Goal: Task Accomplishment & Management: Manage account settings

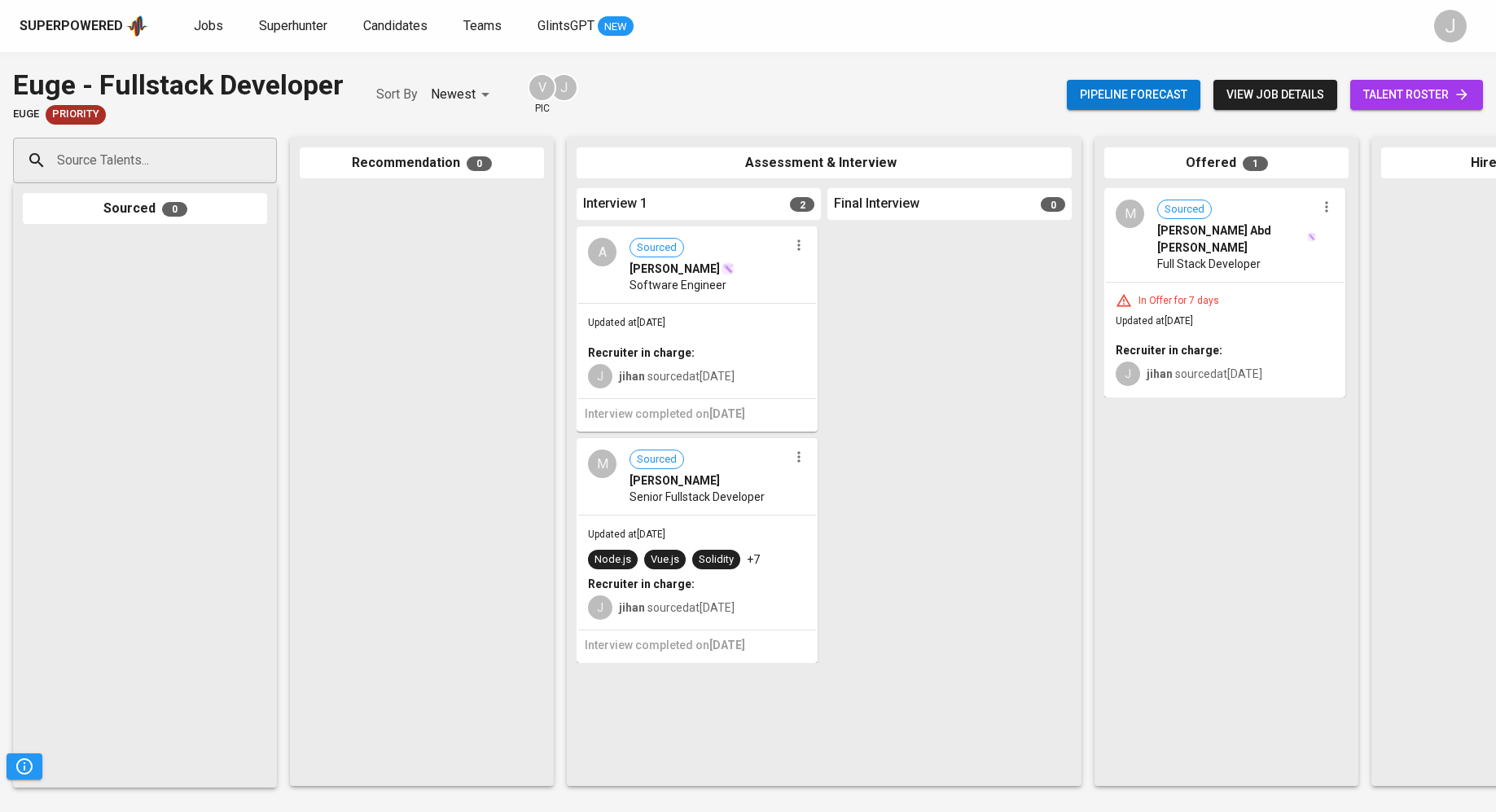
click at [204, 22] on span "Jobs" at bounding box center [208, 25] width 29 height 16
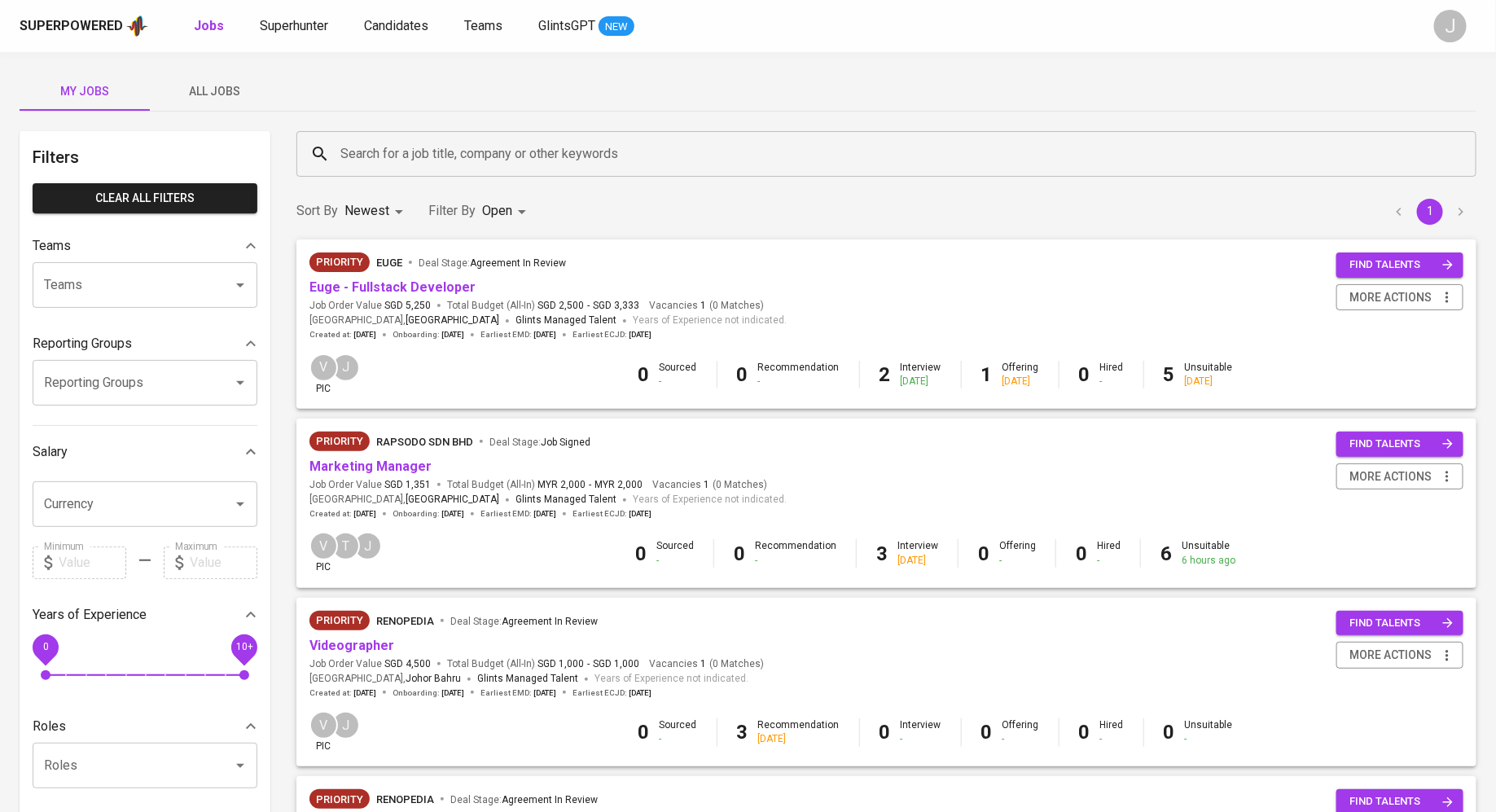
click at [495, 210] on body "Superpowered Jobs Superhunter Candidates Teams GlintsGPT NEW J My Jobs All Jobs…" at bounding box center [748, 705] width 1496 height 1411
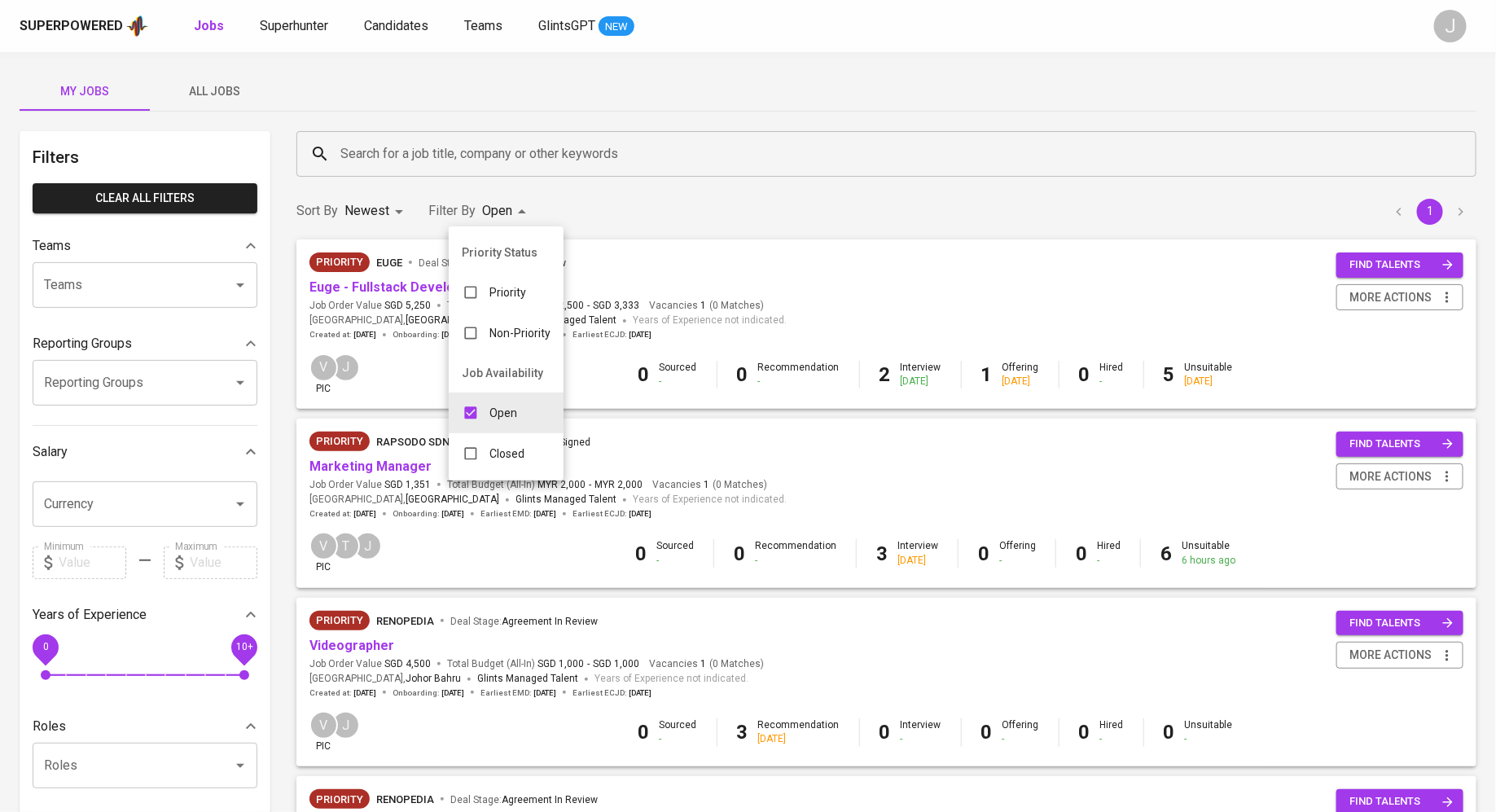
click at [499, 459] on p "Closed" at bounding box center [506, 453] width 35 height 16
type input "OPEN,CLOSE"
checkbox input "true"
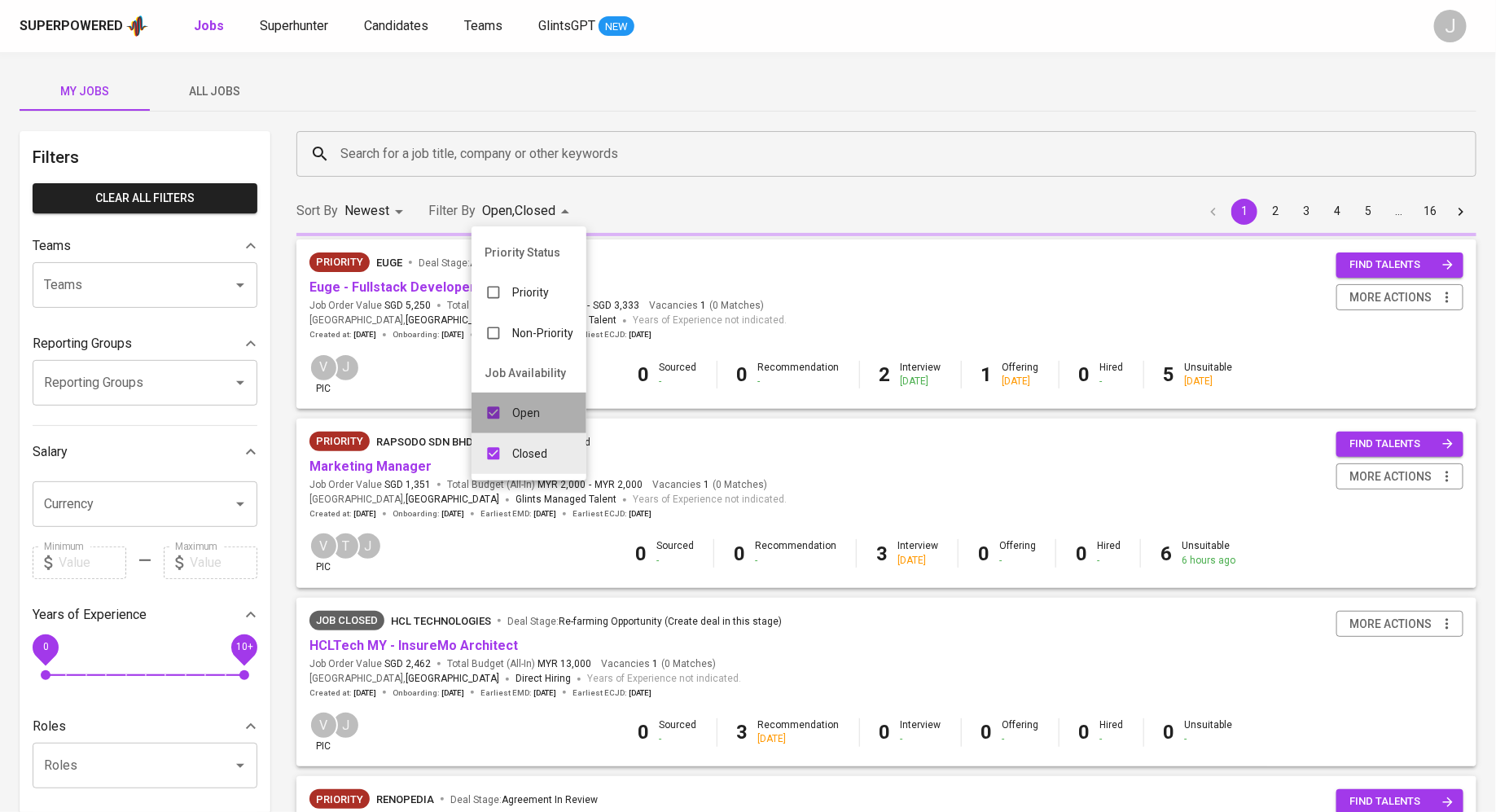
click at [512, 414] on div "Open" at bounding box center [512, 413] width 81 height 31
type input "CLOSE"
checkbox input "false"
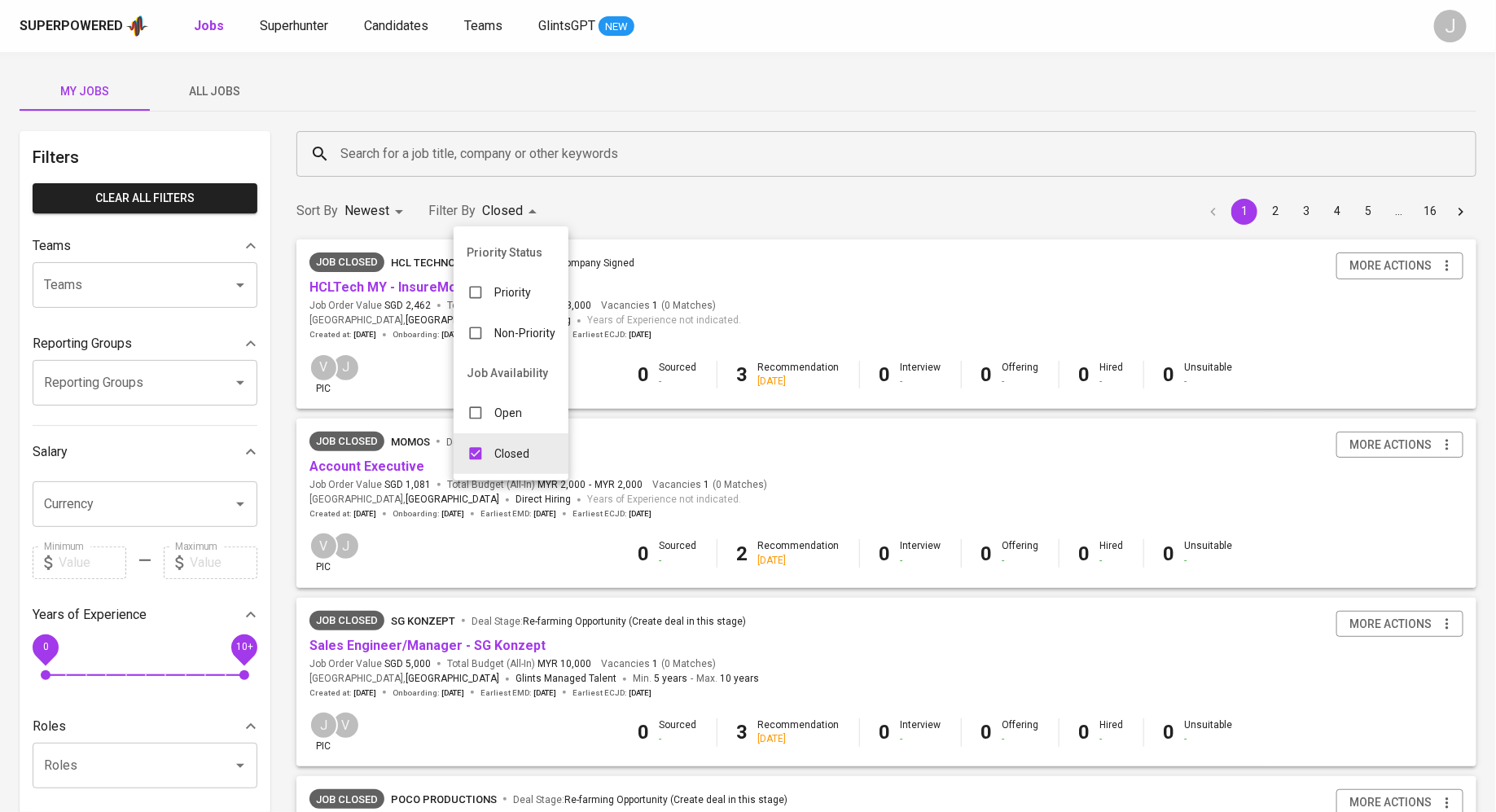
click at [487, 156] on div at bounding box center [748, 406] width 1496 height 812
click at [487, 156] on input "Search for a job title, company or other keywords" at bounding box center [890, 153] width 1108 height 31
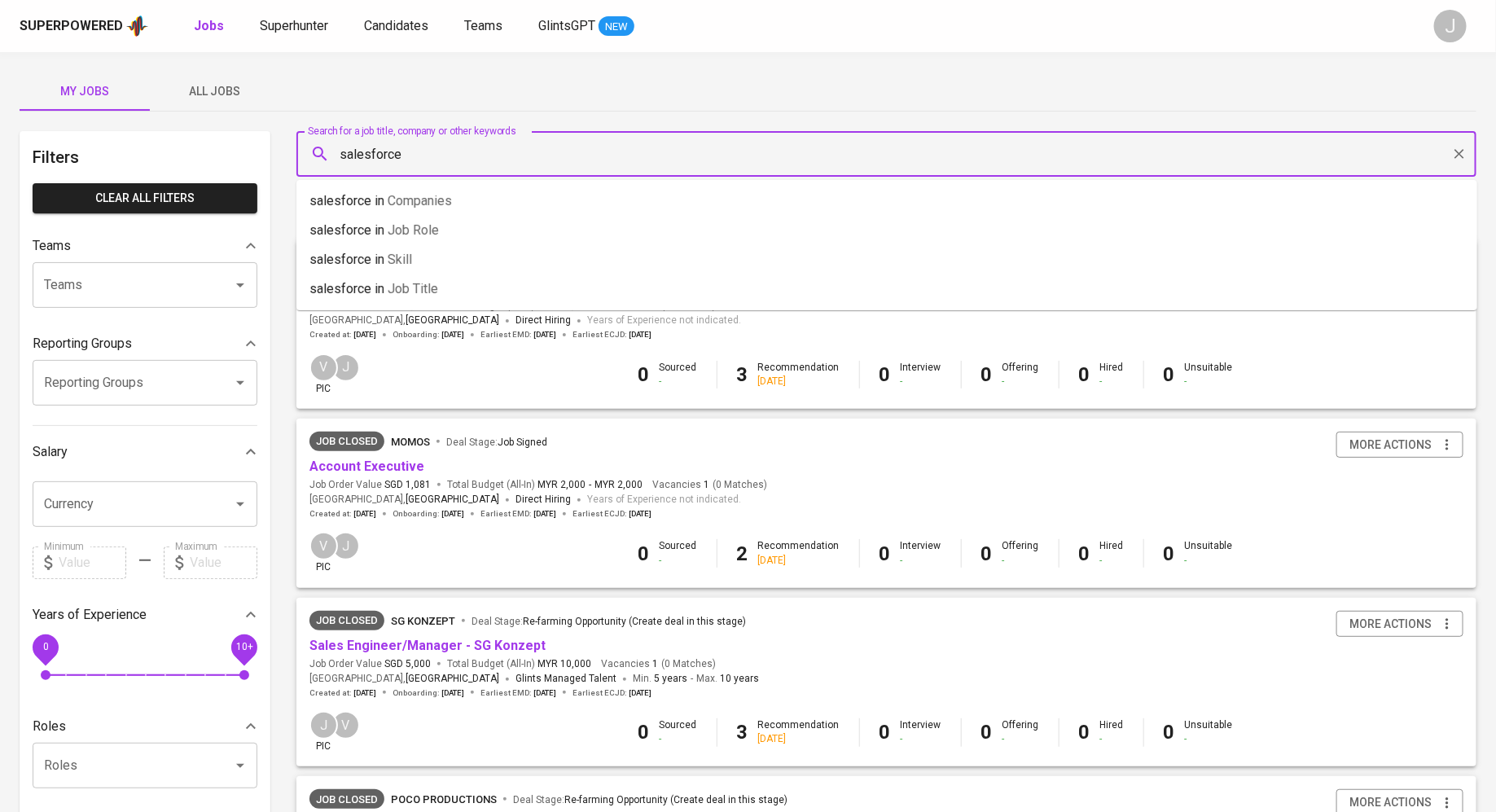
type input "salesforce"
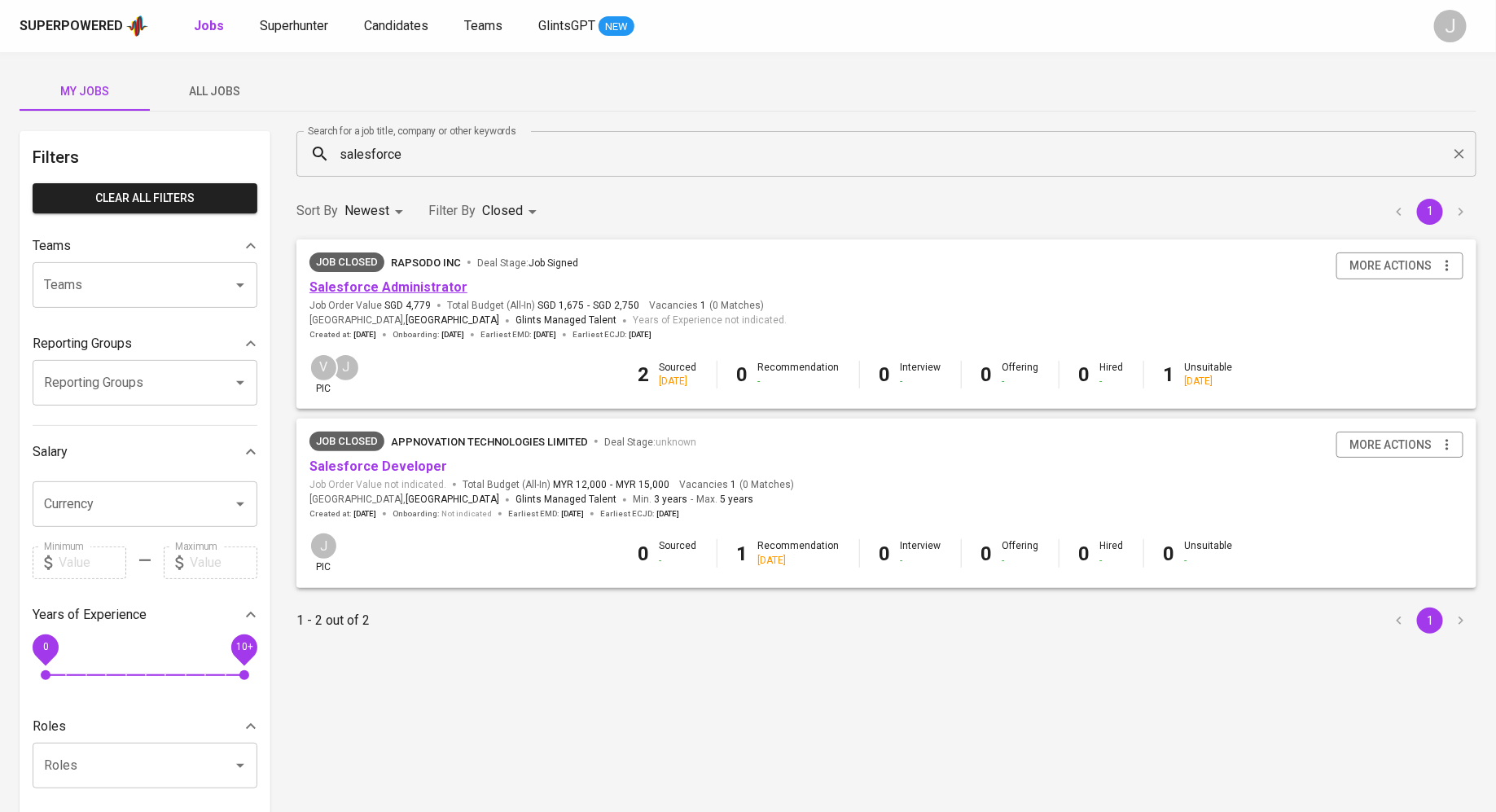
click at [375, 294] on link "Salesforce Administrator" at bounding box center [388, 286] width 158 height 16
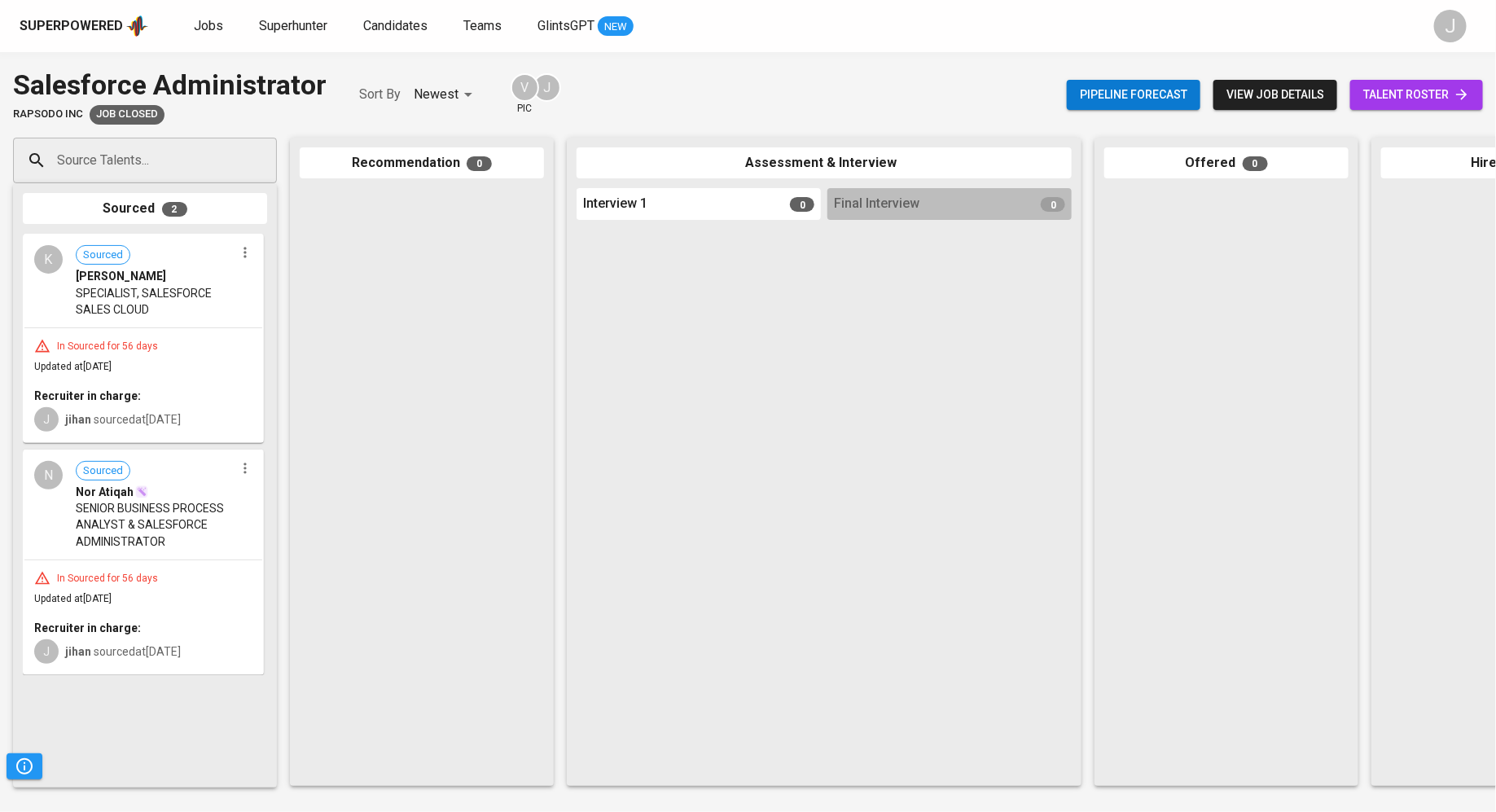
click at [179, 359] on div "In Sourced for 56 days Updated at [DATE] Recruiter in charge: J jihan sourced a…" at bounding box center [143, 385] width 238 height 114
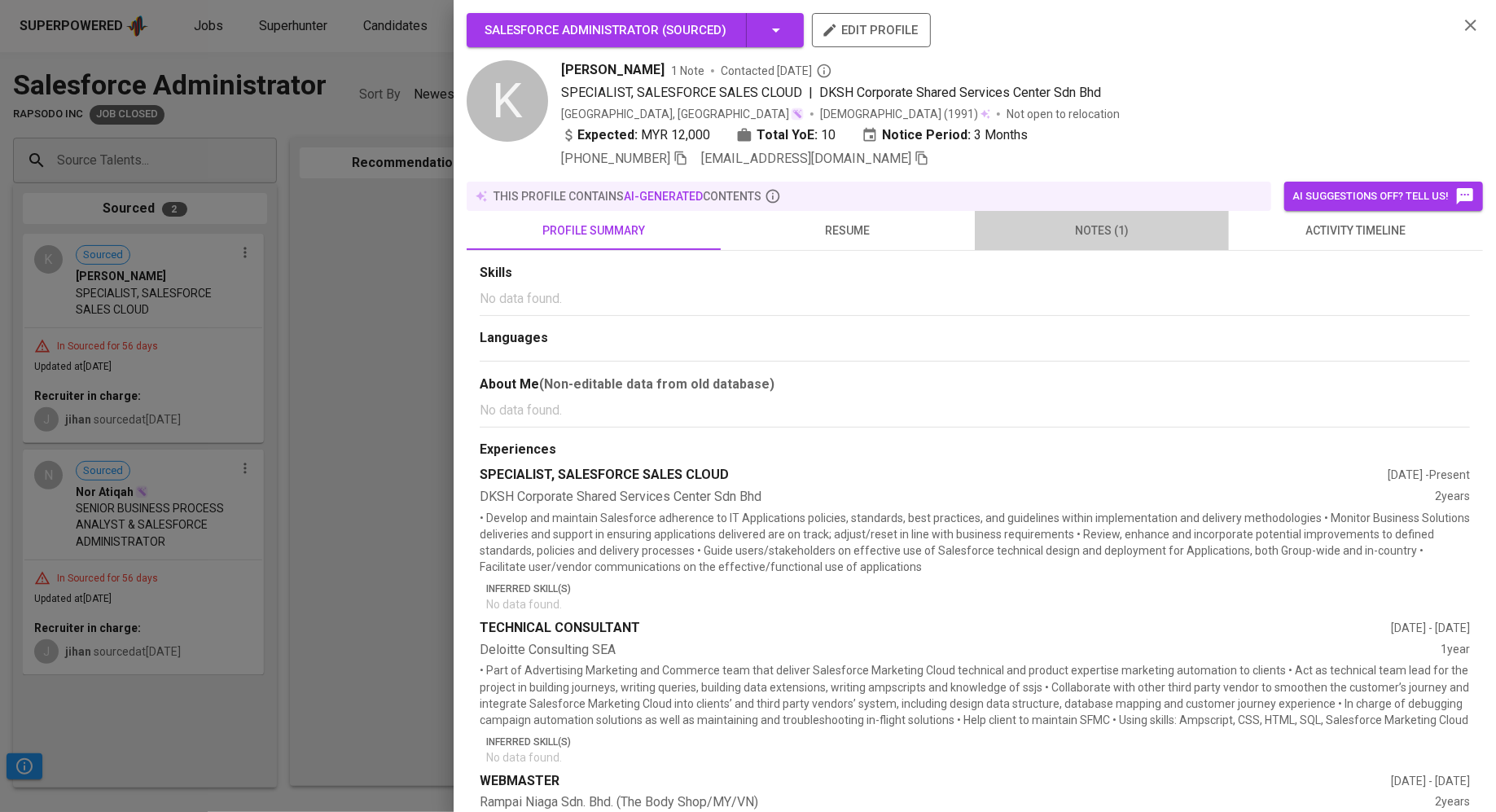
click at [1127, 239] on span "notes (1)" at bounding box center [1101, 231] width 235 height 21
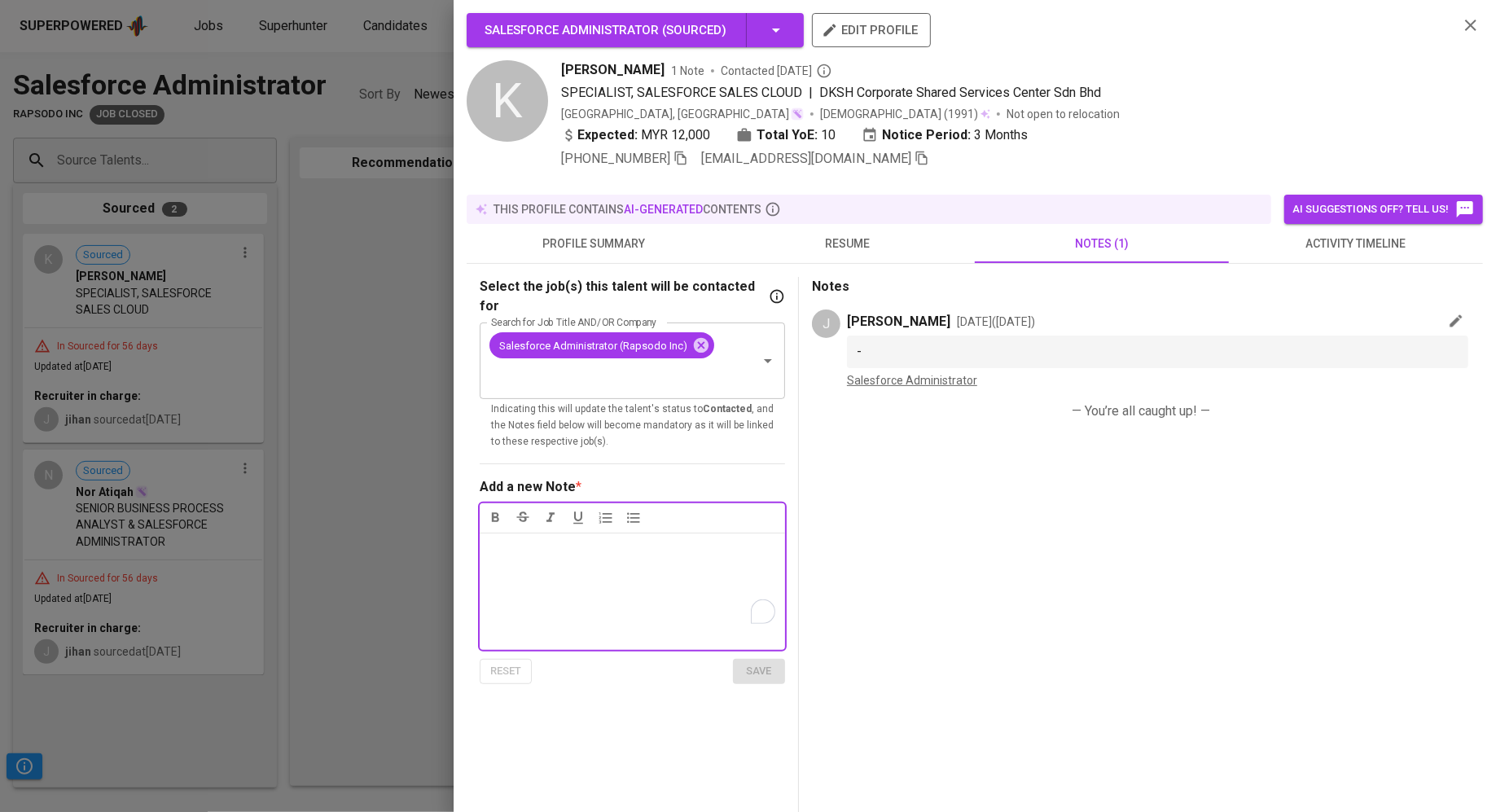
click at [1343, 248] on span "activity timeline" at bounding box center [1356, 244] width 235 height 21
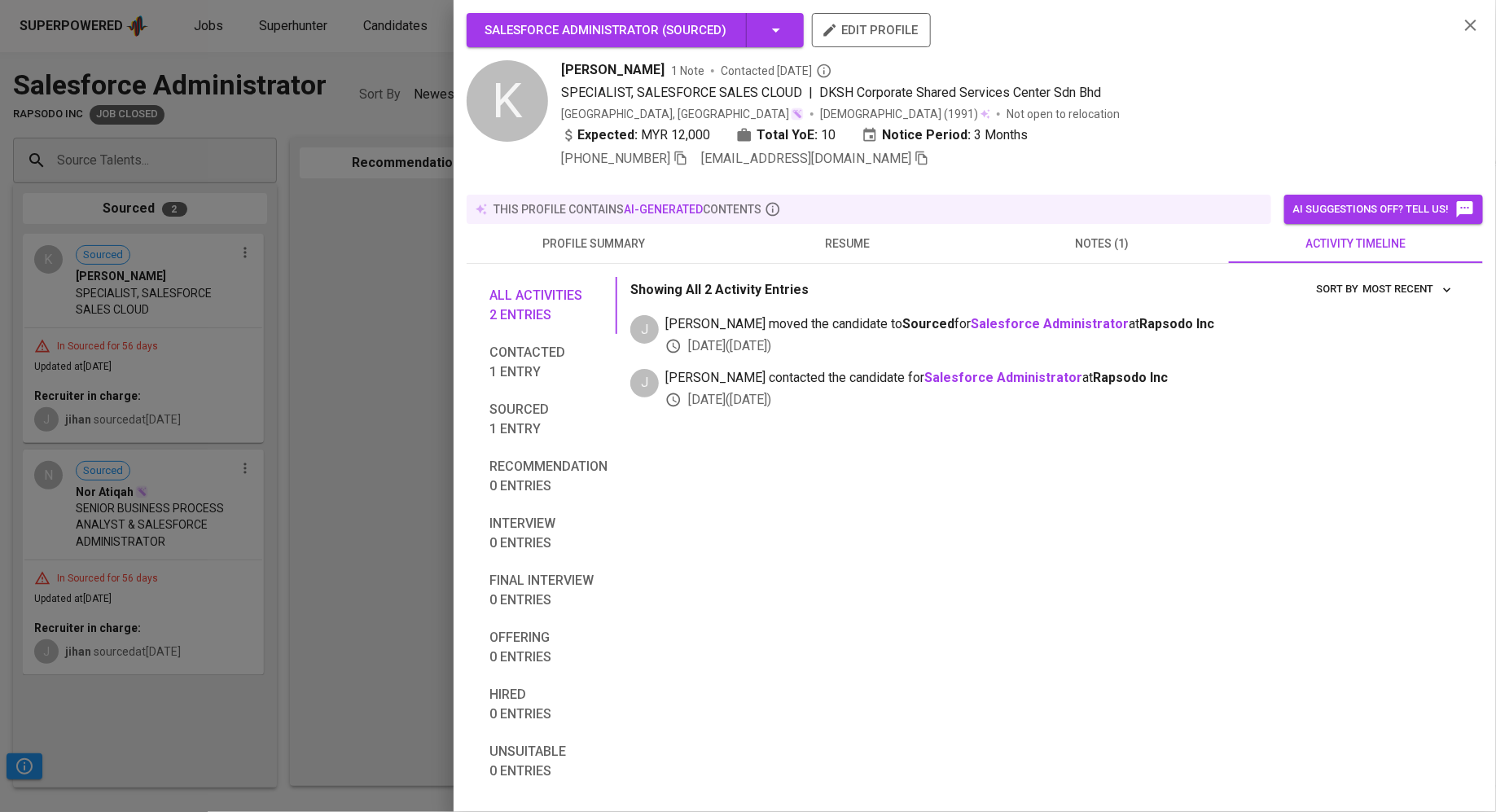
click at [617, 264] on div "All activities 2 entries Contacted 1 entry Sourced 1 entry Recommendation 0 ent…" at bounding box center [975, 531] width 1016 height 535
click at [617, 241] on button "profile summary" at bounding box center [594, 243] width 254 height 39
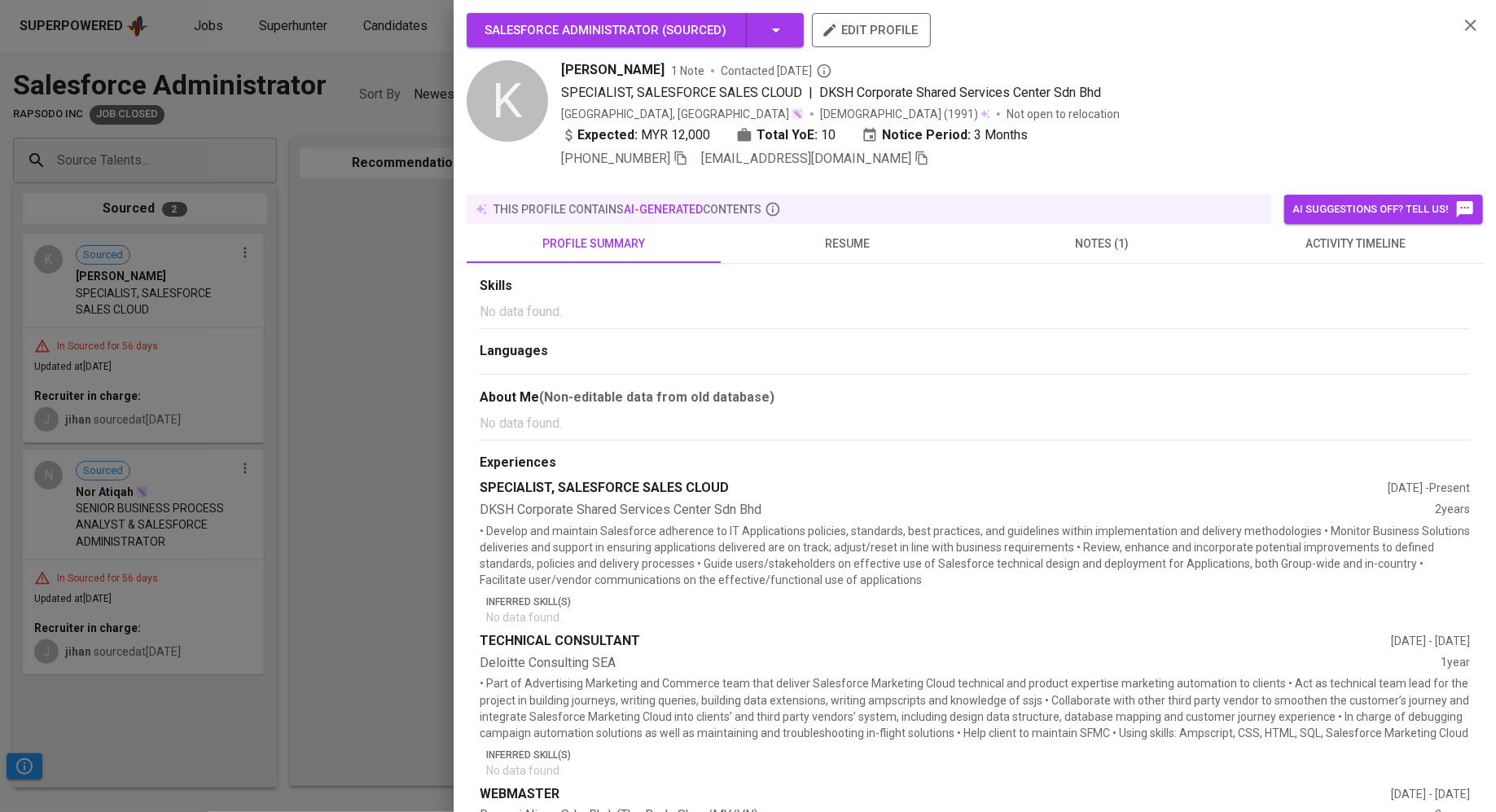
click at [419, 283] on div at bounding box center [748, 406] width 1496 height 812
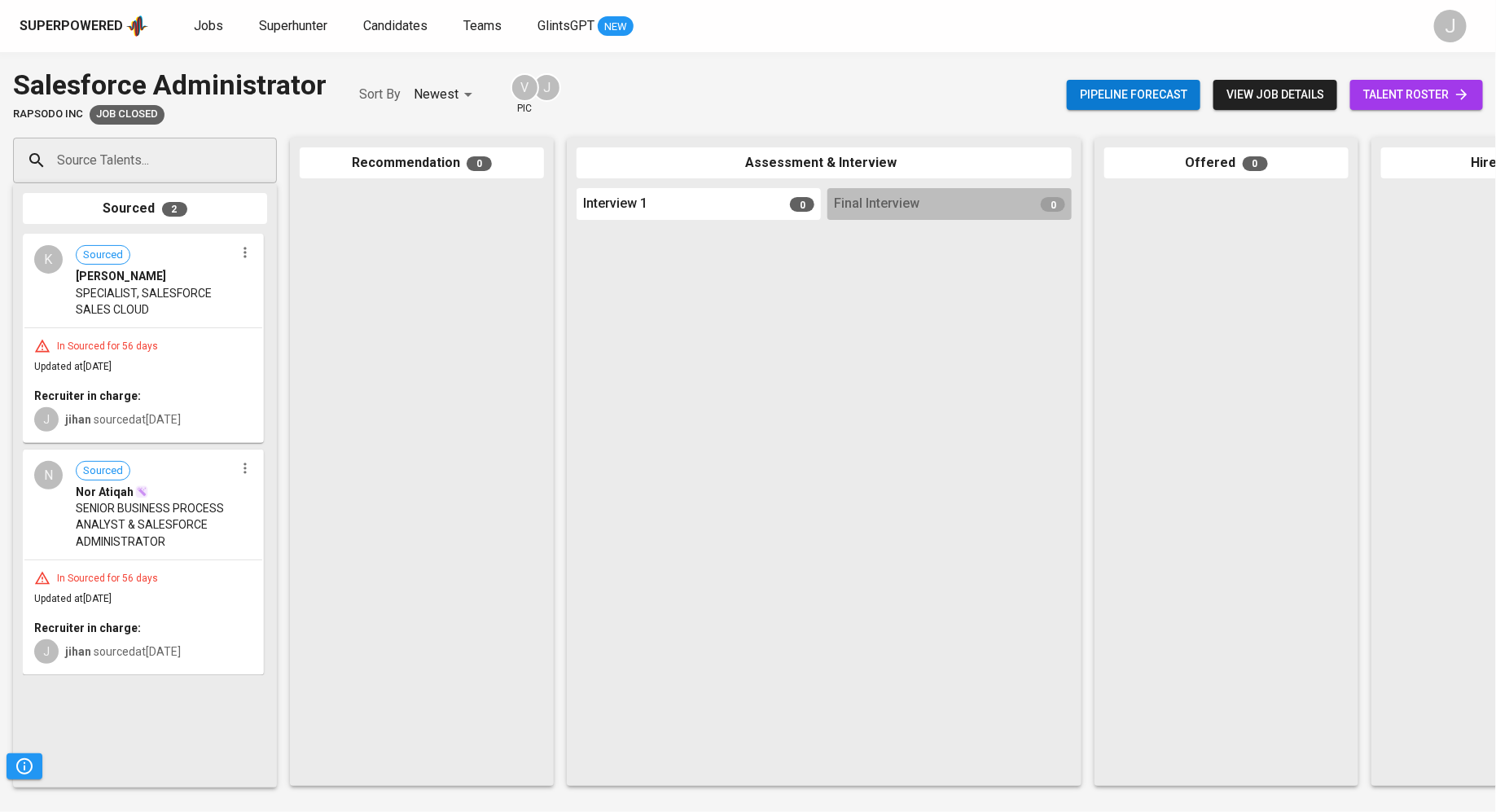
click at [1389, 91] on span "talent roster" at bounding box center [1416, 95] width 107 height 21
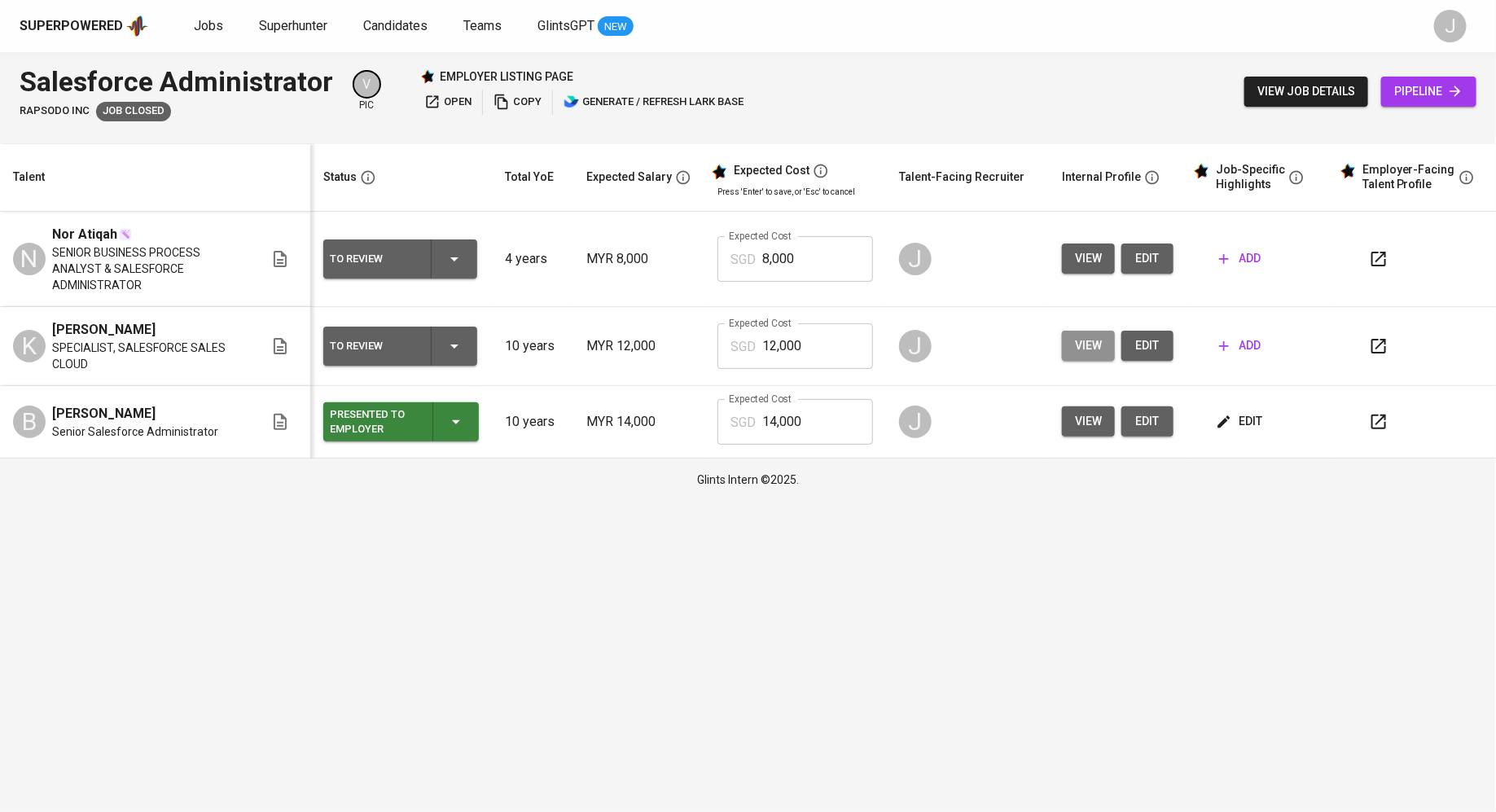
click at [1090, 336] on span "view" at bounding box center [1088, 346] width 27 height 21
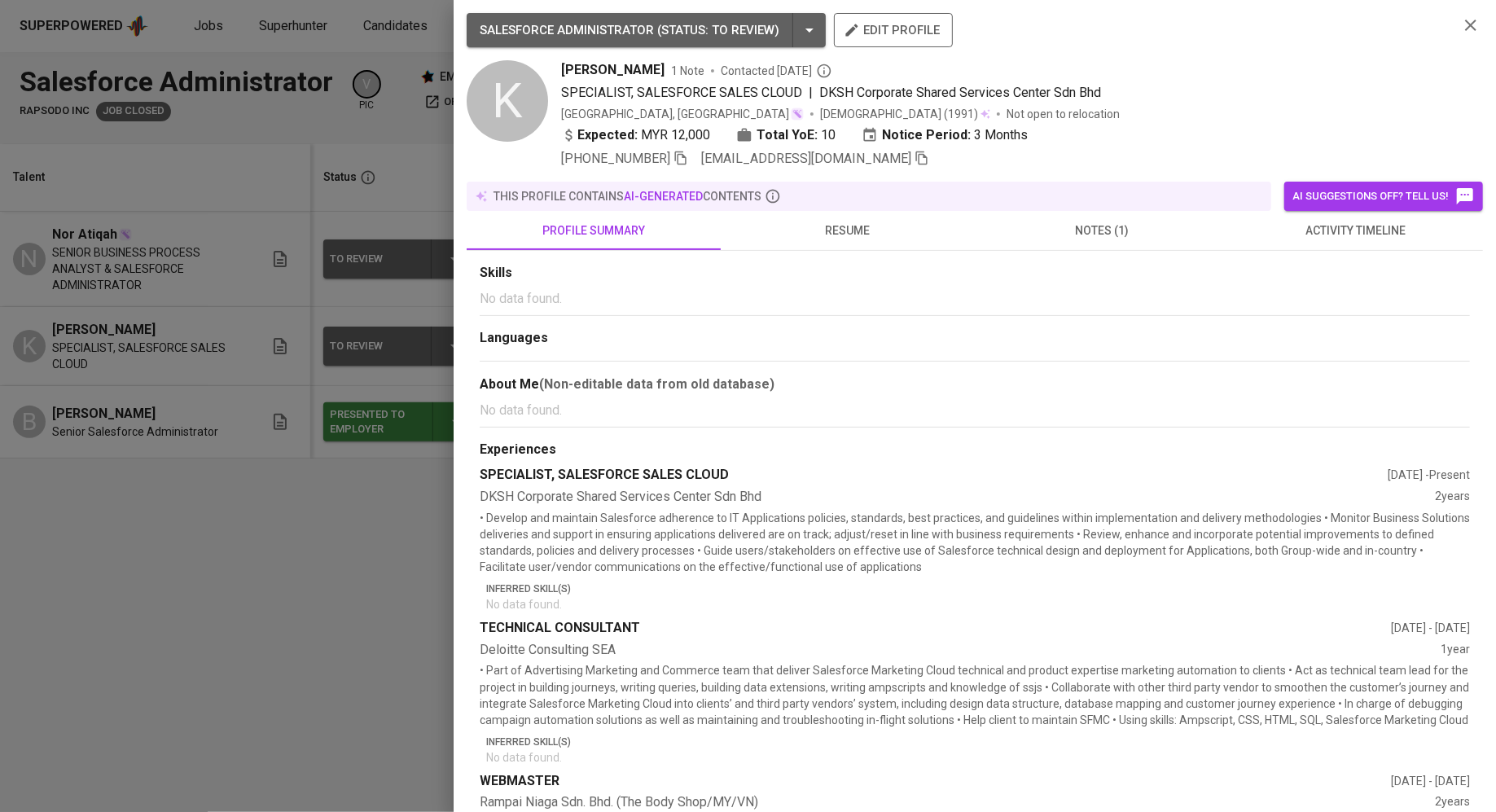
click at [147, 502] on div at bounding box center [748, 406] width 1496 height 812
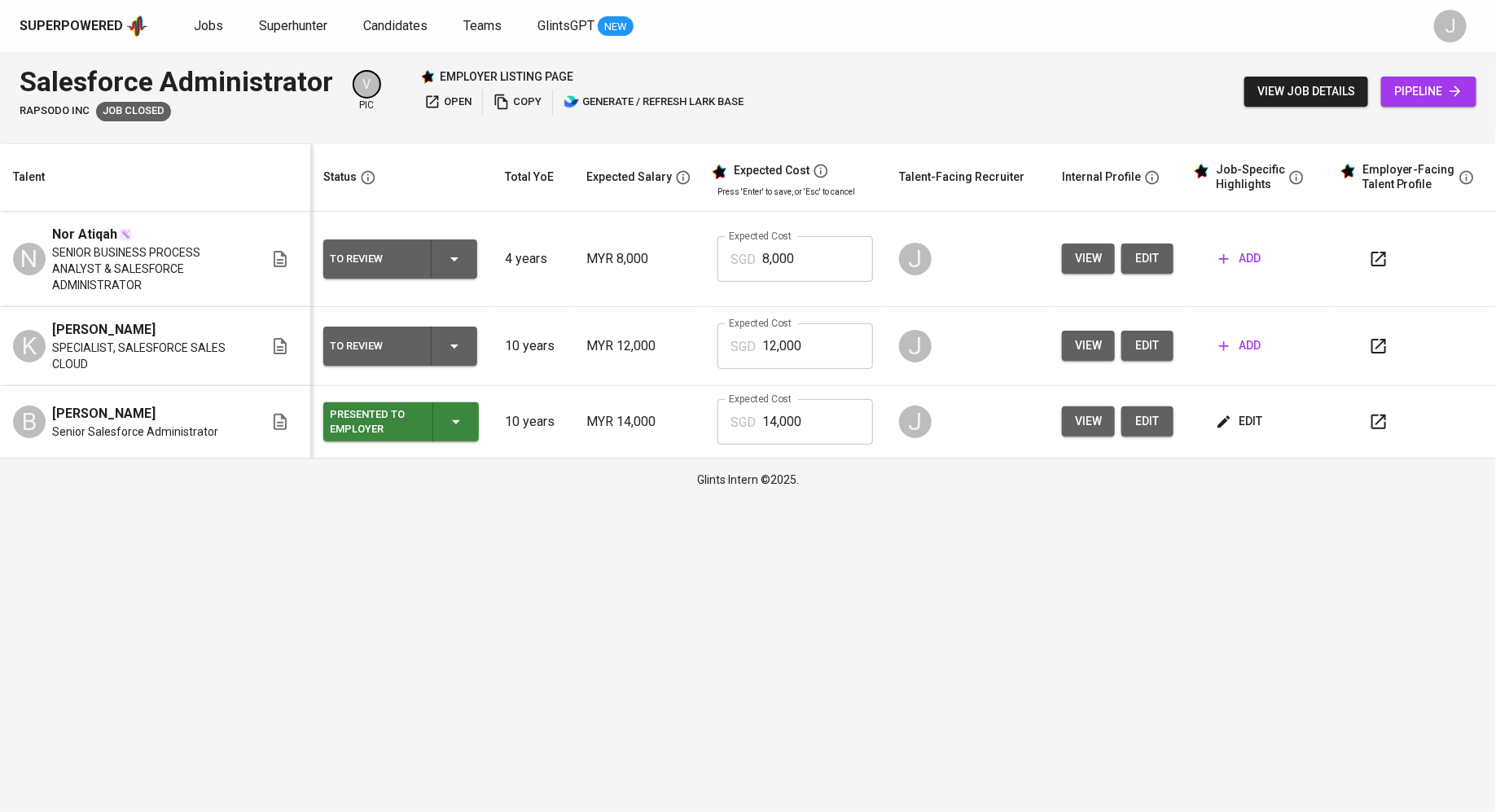
click at [107, 320] on span "[PERSON_NAME]" at bounding box center [104, 329] width 104 height 20
click at [206, 31] on span "Jobs" at bounding box center [208, 25] width 29 height 16
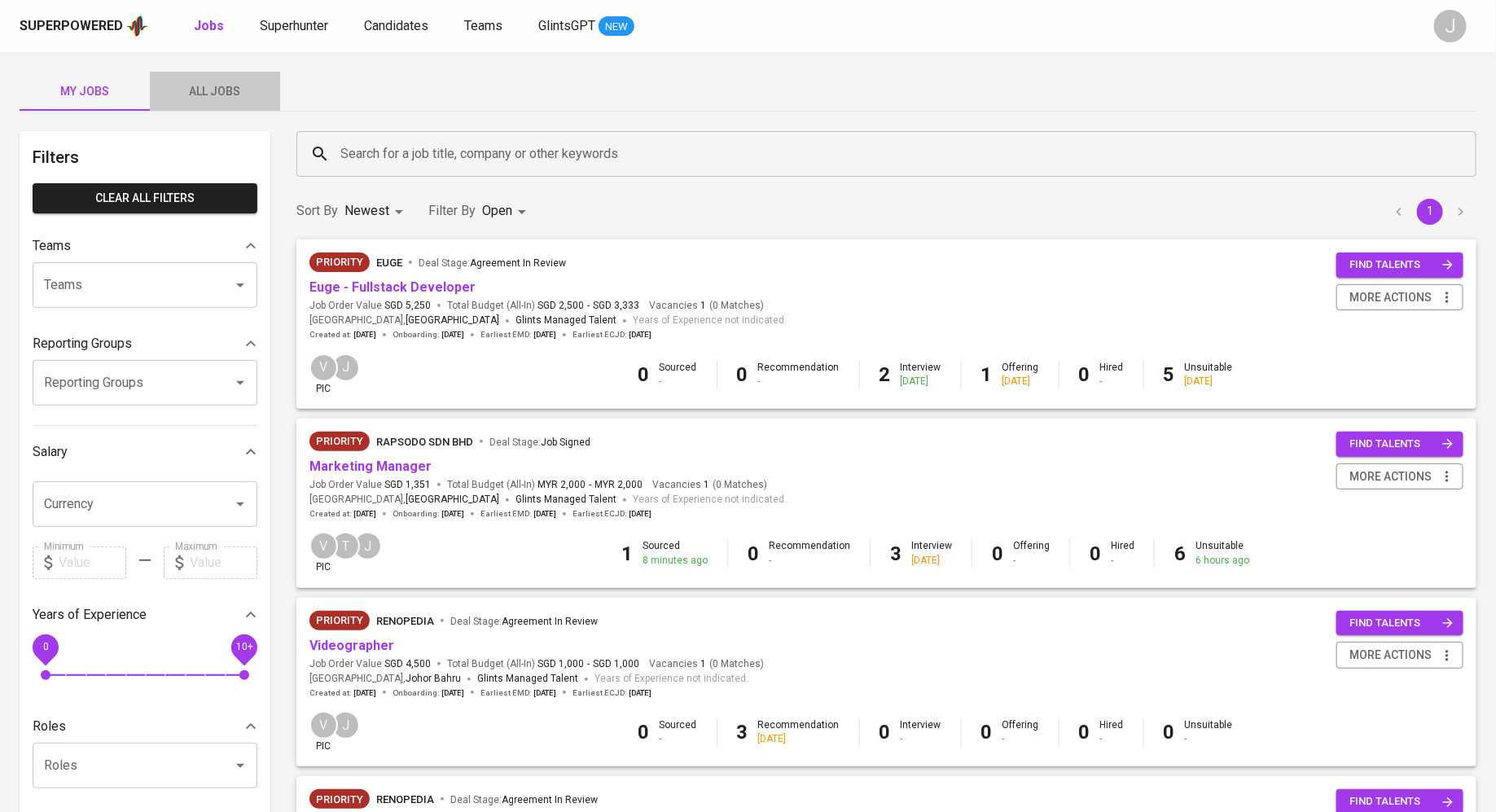
click at [216, 89] on span "All Jobs" at bounding box center [215, 92] width 110 height 21
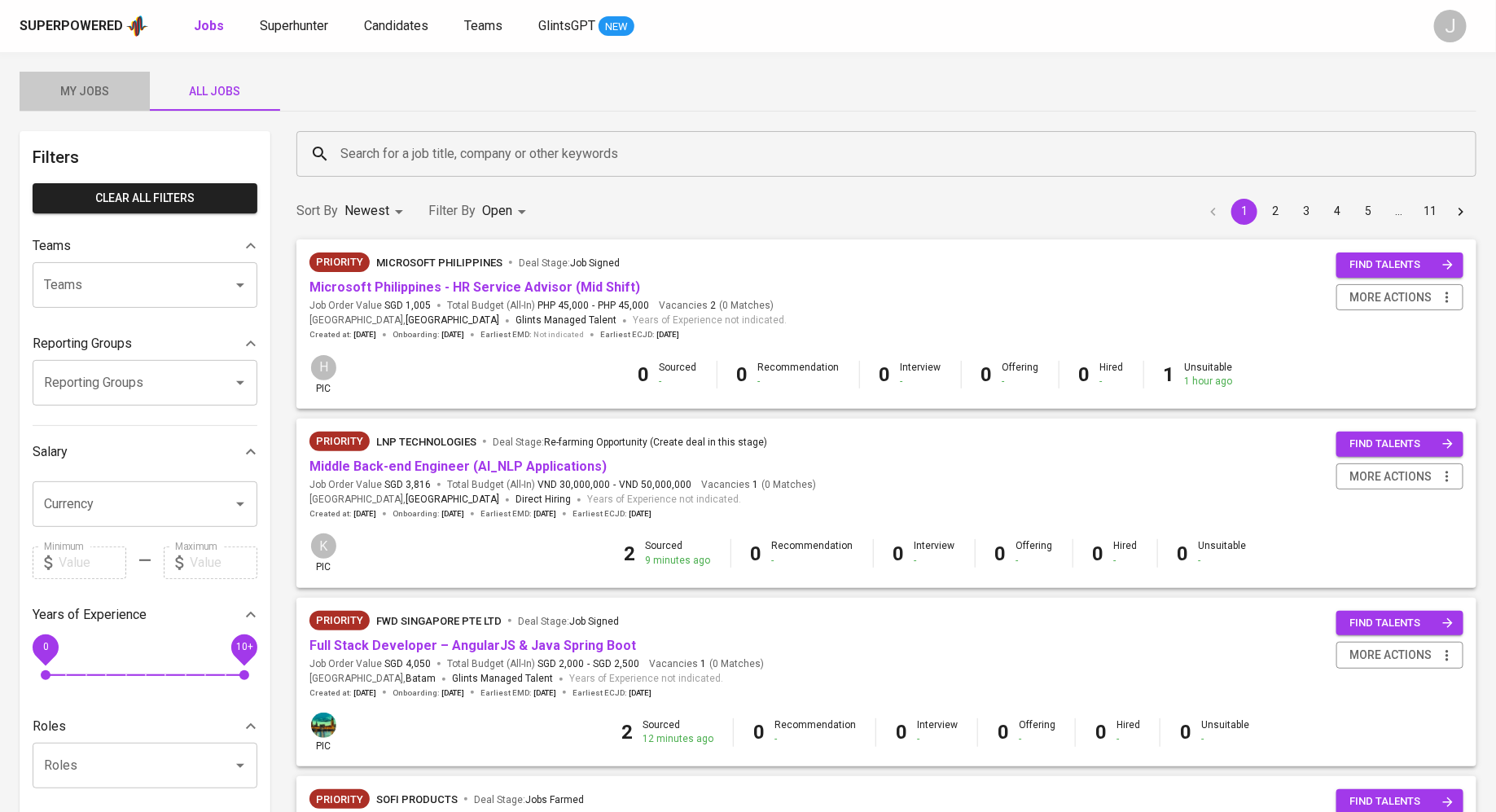
click at [51, 97] on span "My Jobs" at bounding box center [84, 92] width 110 height 21
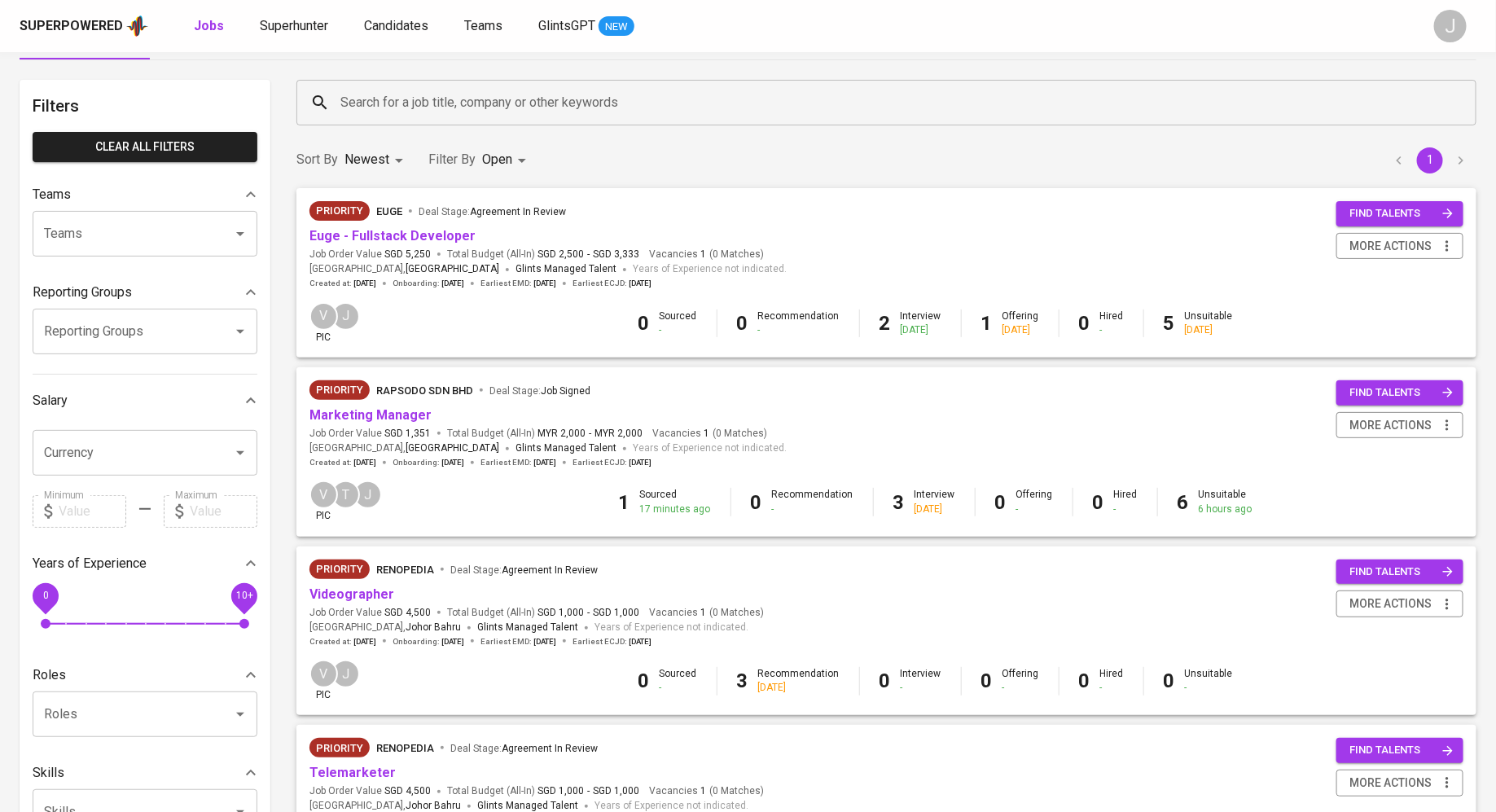
scroll to position [54, 0]
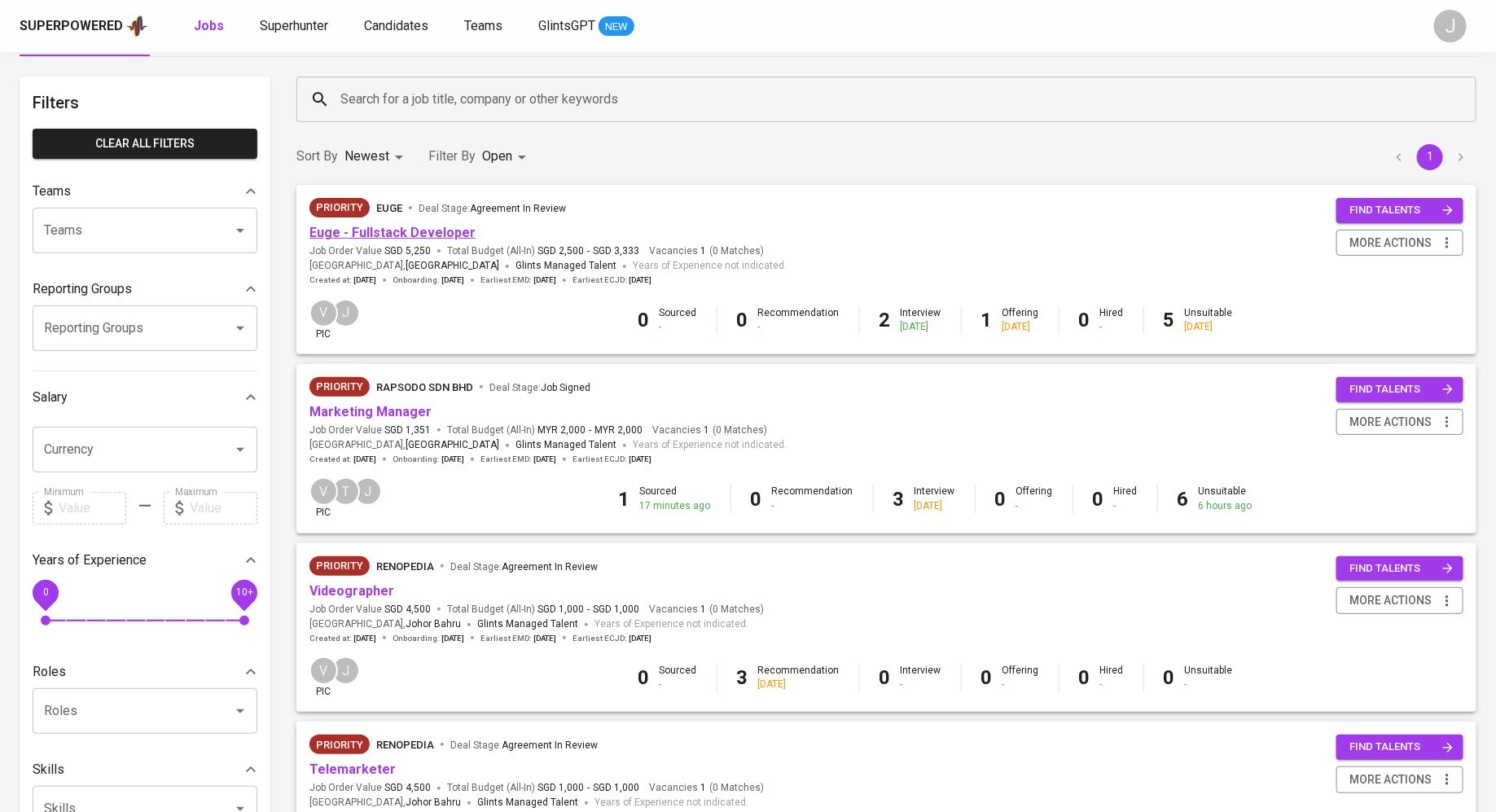
click at [441, 231] on link "Euge - Fullstack Developer" at bounding box center [393, 232] width 167 height 16
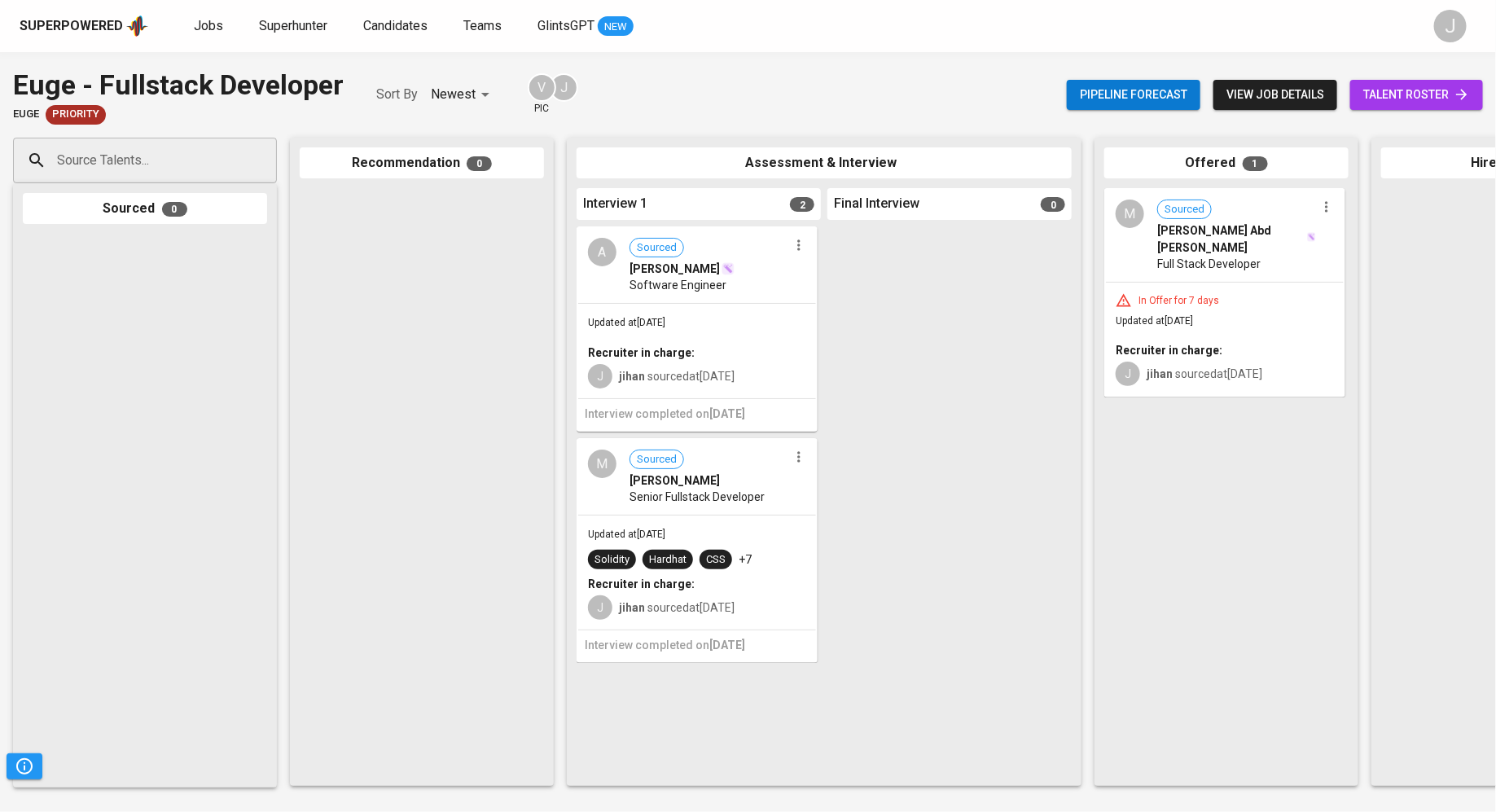
click at [663, 530] on span "Updated at [DATE]" at bounding box center [626, 534] width 78 height 11
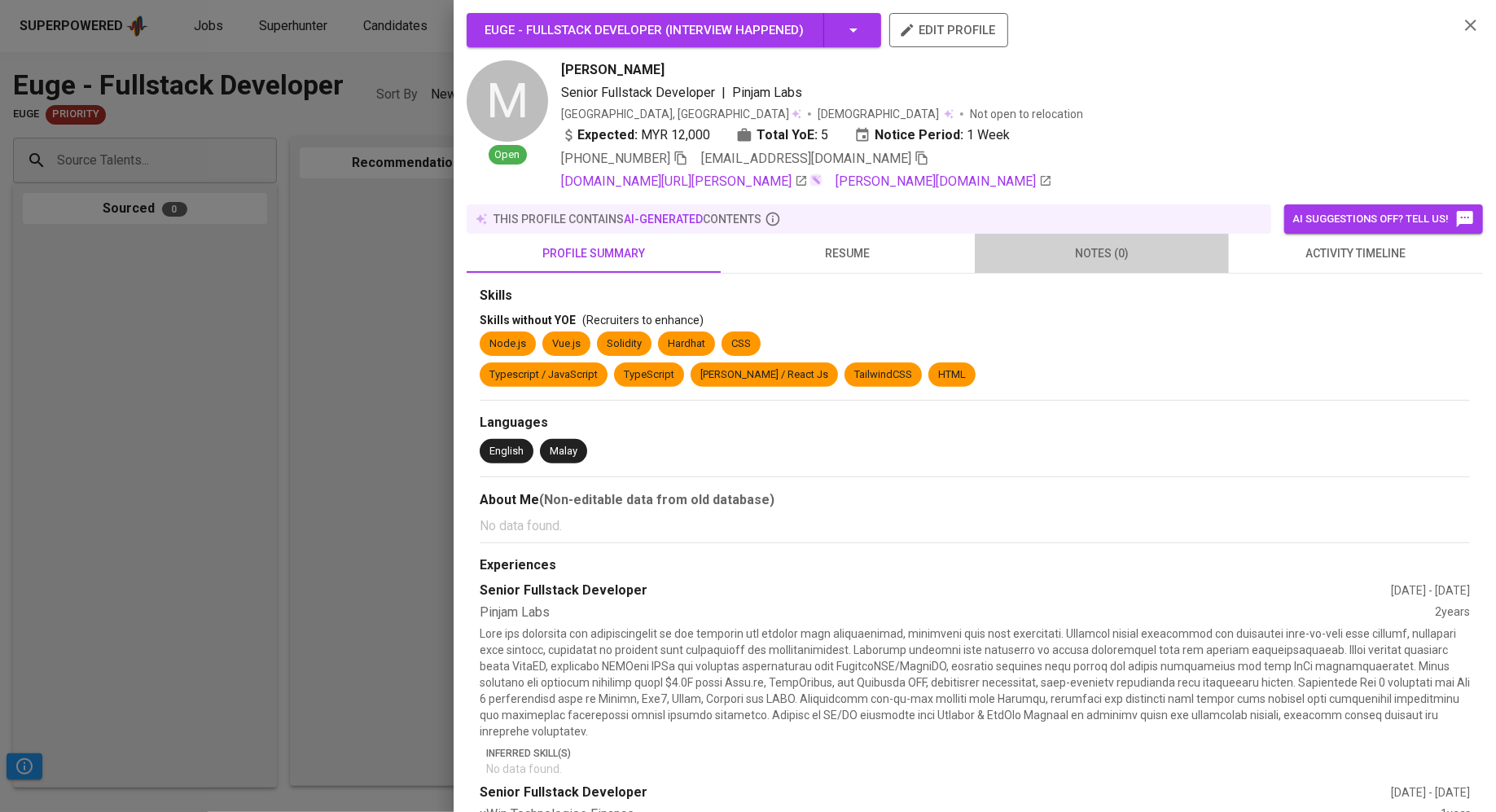
click at [1128, 256] on span "notes (0)" at bounding box center [1101, 254] width 235 height 21
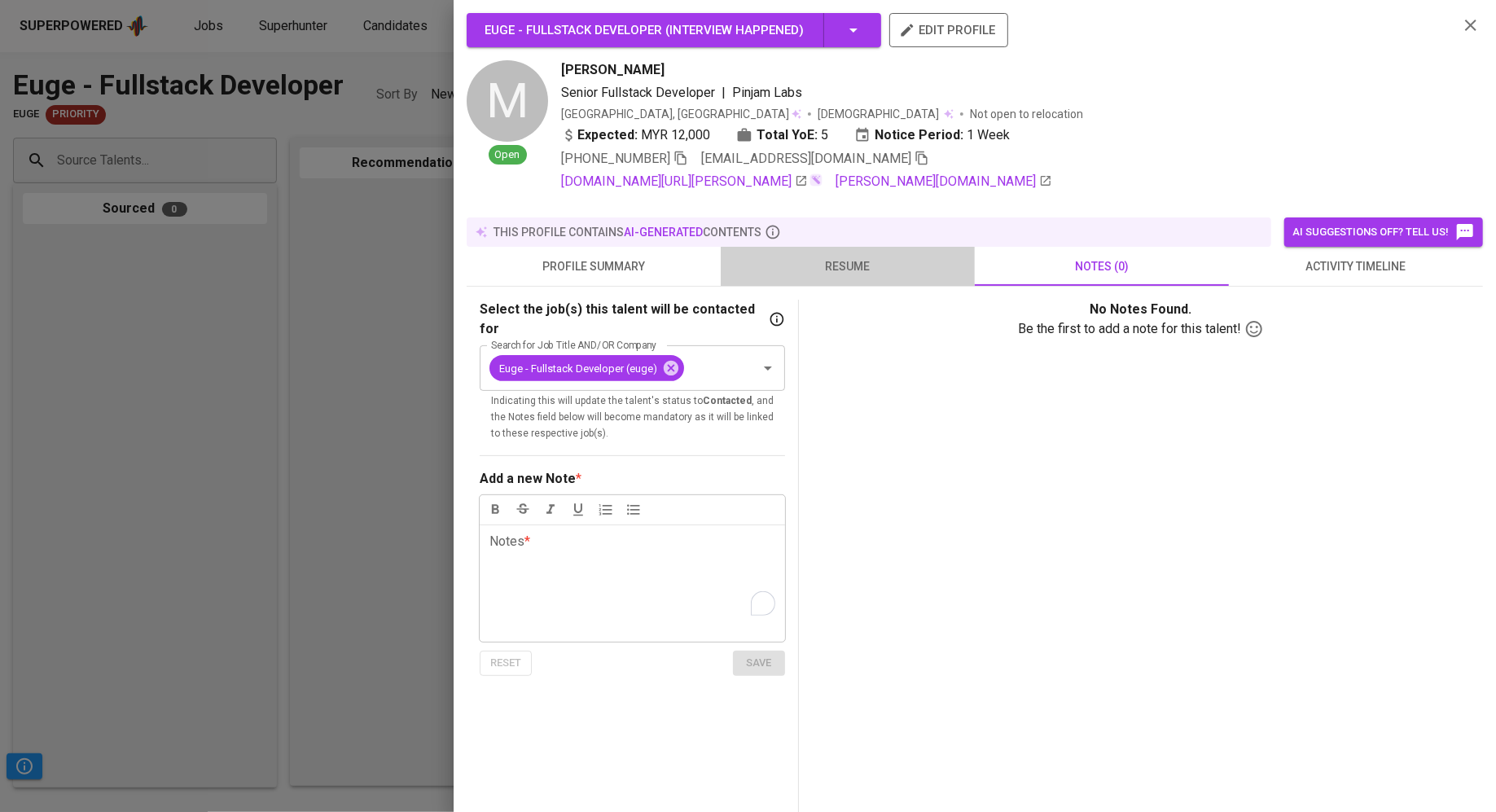
click at [871, 263] on span "resume" at bounding box center [848, 267] width 235 height 21
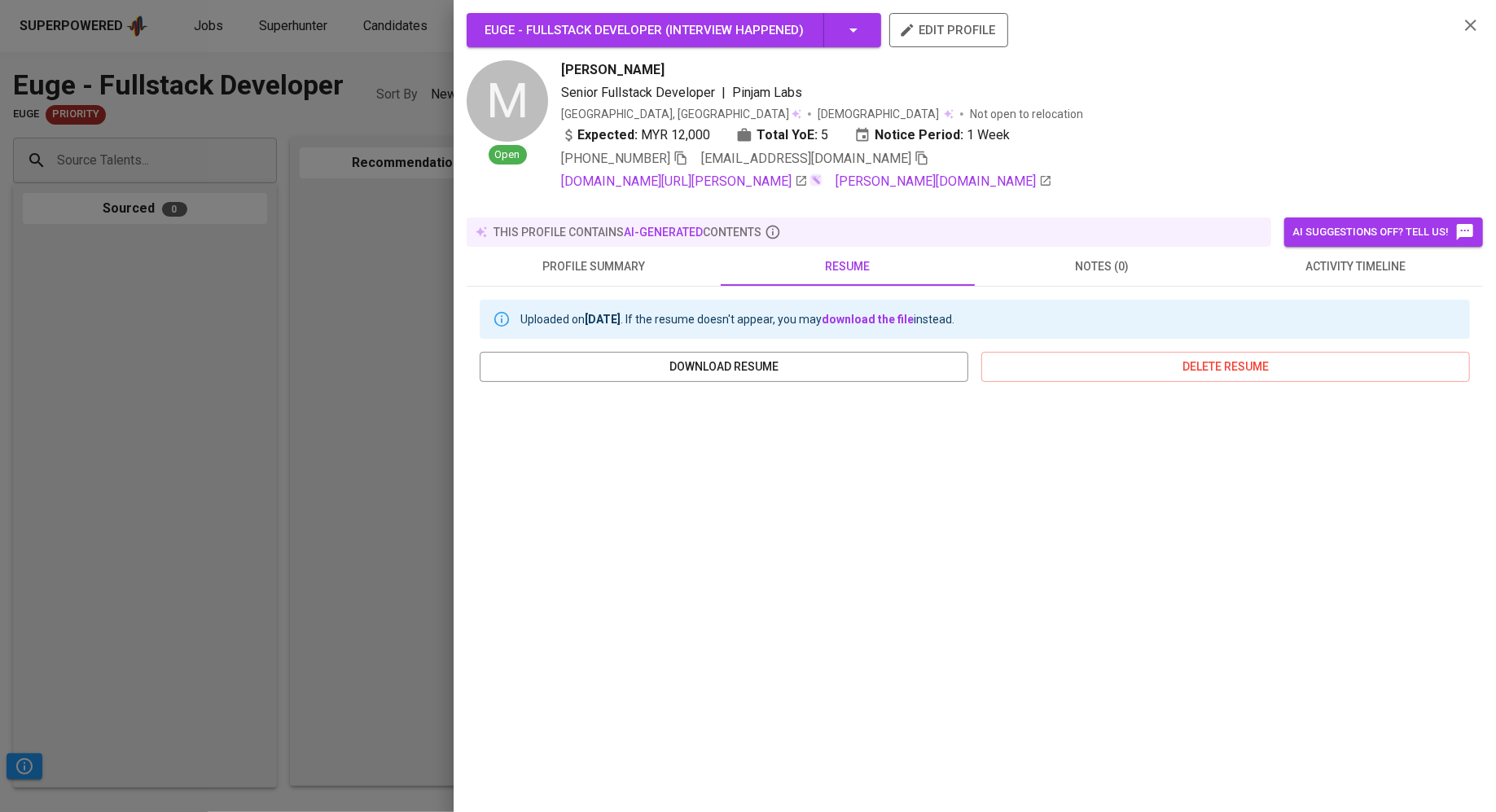
click at [601, 256] on span "profile summary" at bounding box center [593, 267] width 235 height 21
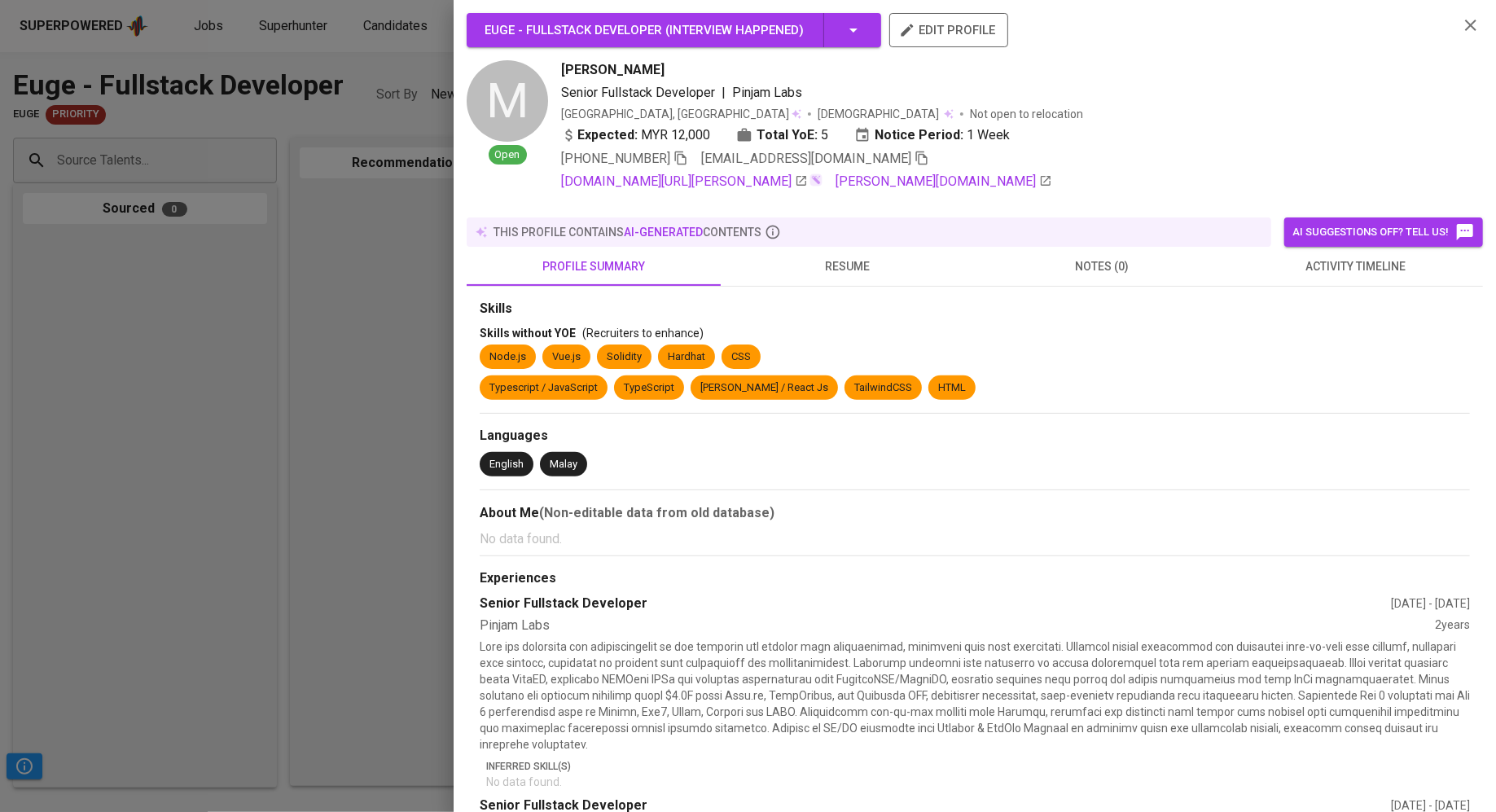
click at [896, 263] on button "resume" at bounding box center [848, 267] width 254 height 39
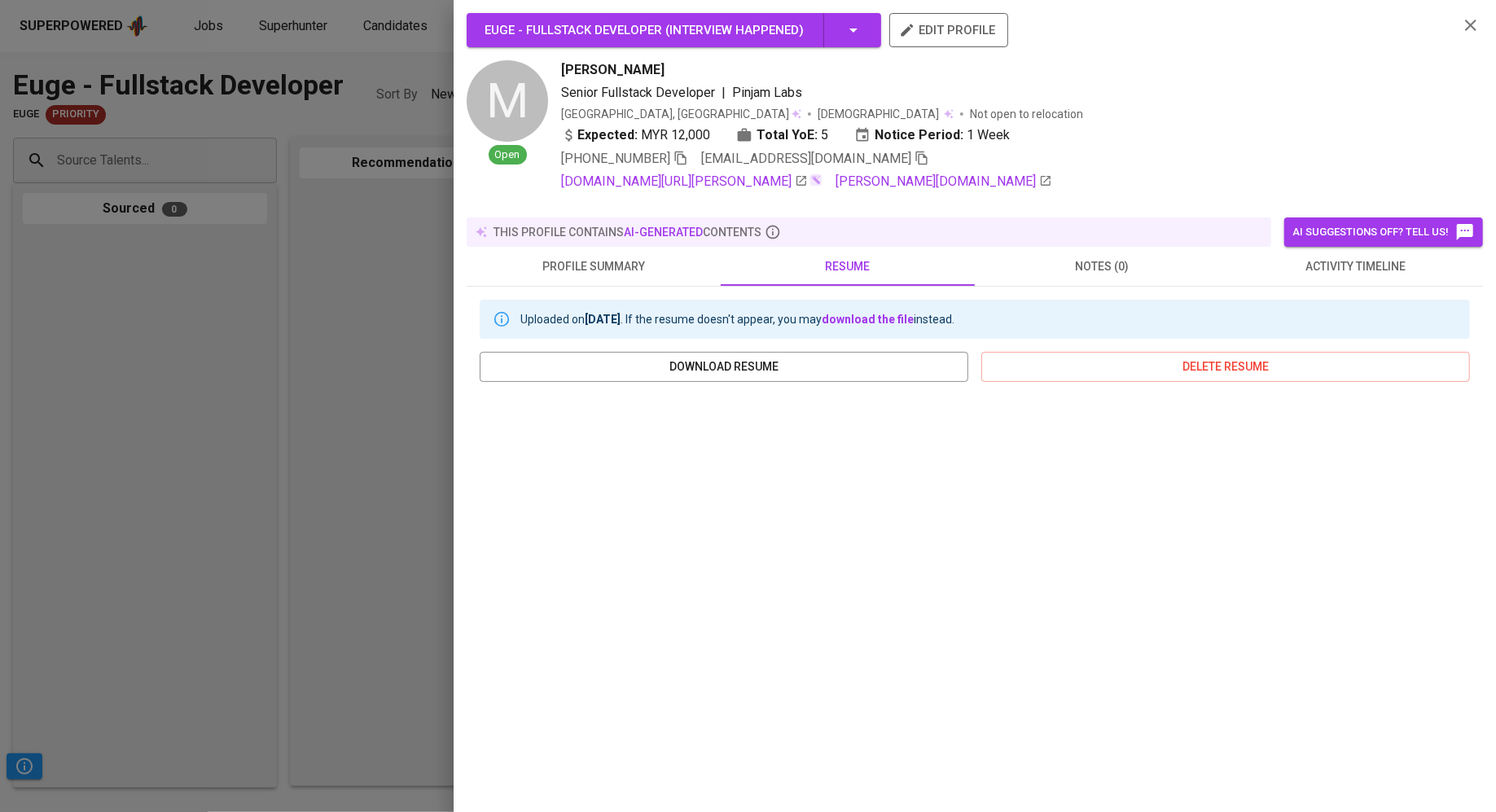
click at [1091, 256] on span "notes (0)" at bounding box center [1101, 267] width 235 height 21
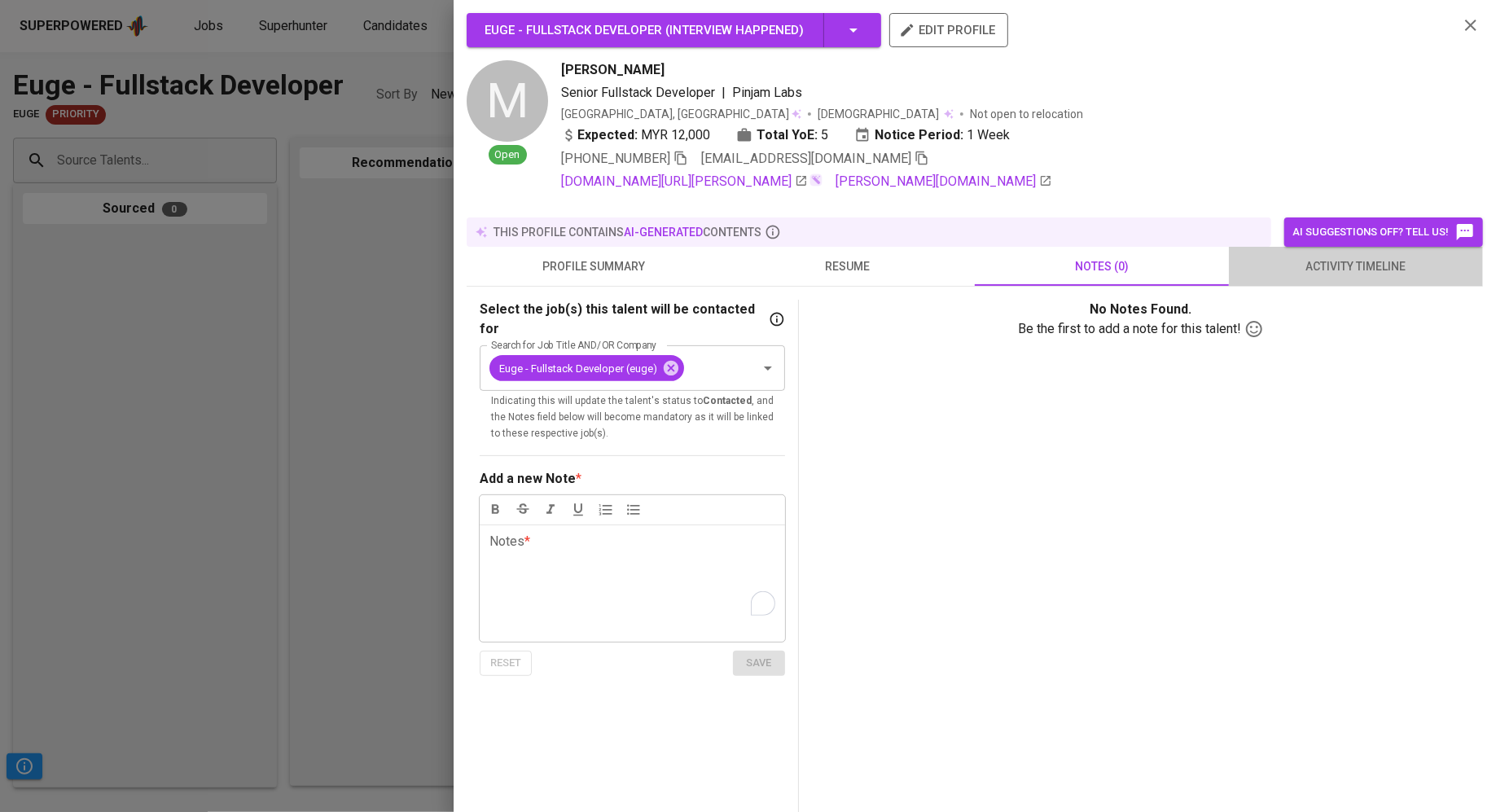
click at [1334, 281] on button "activity timeline" at bounding box center [1356, 267] width 254 height 39
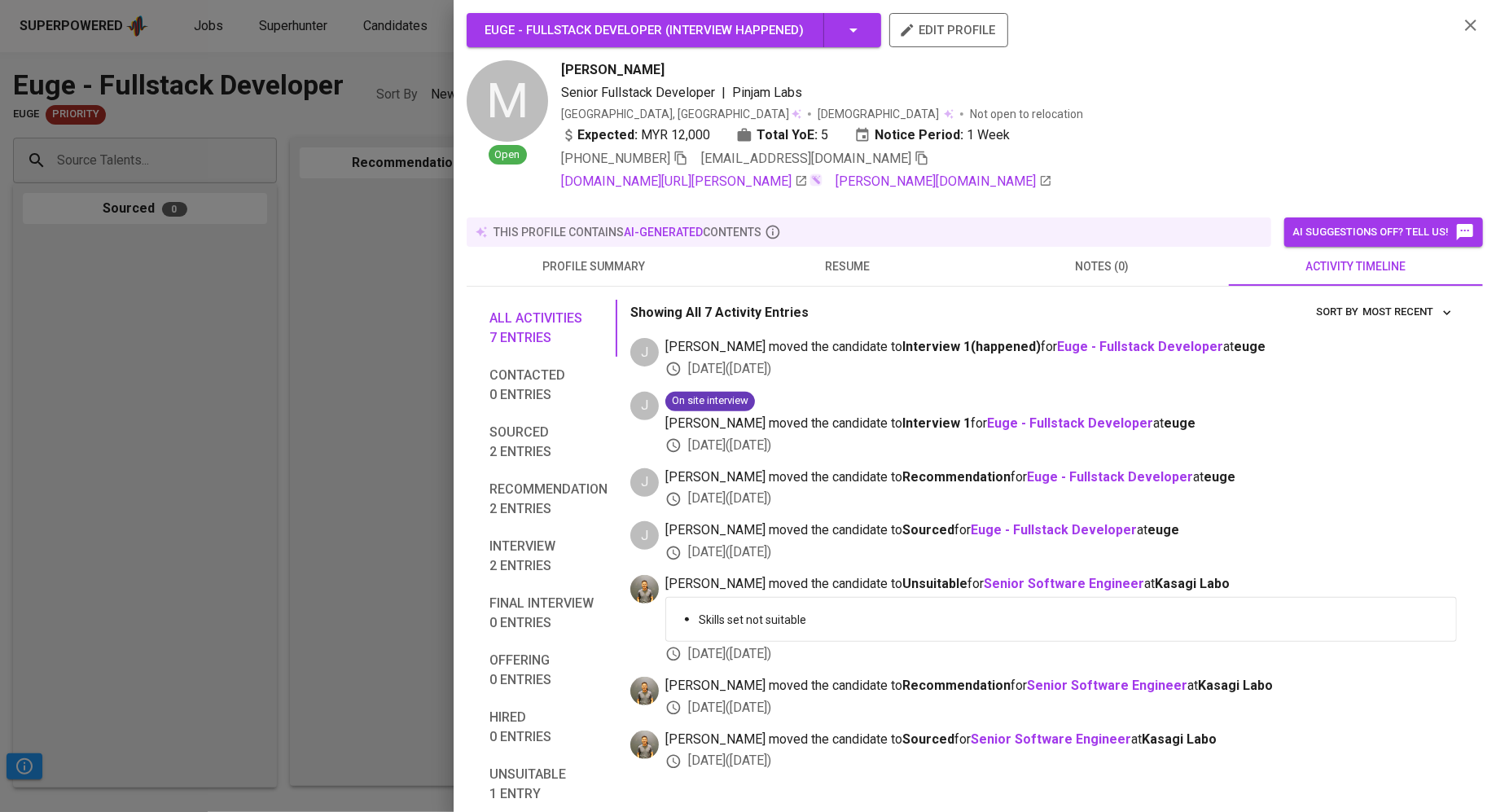
click at [261, 95] on div at bounding box center [748, 406] width 1496 height 812
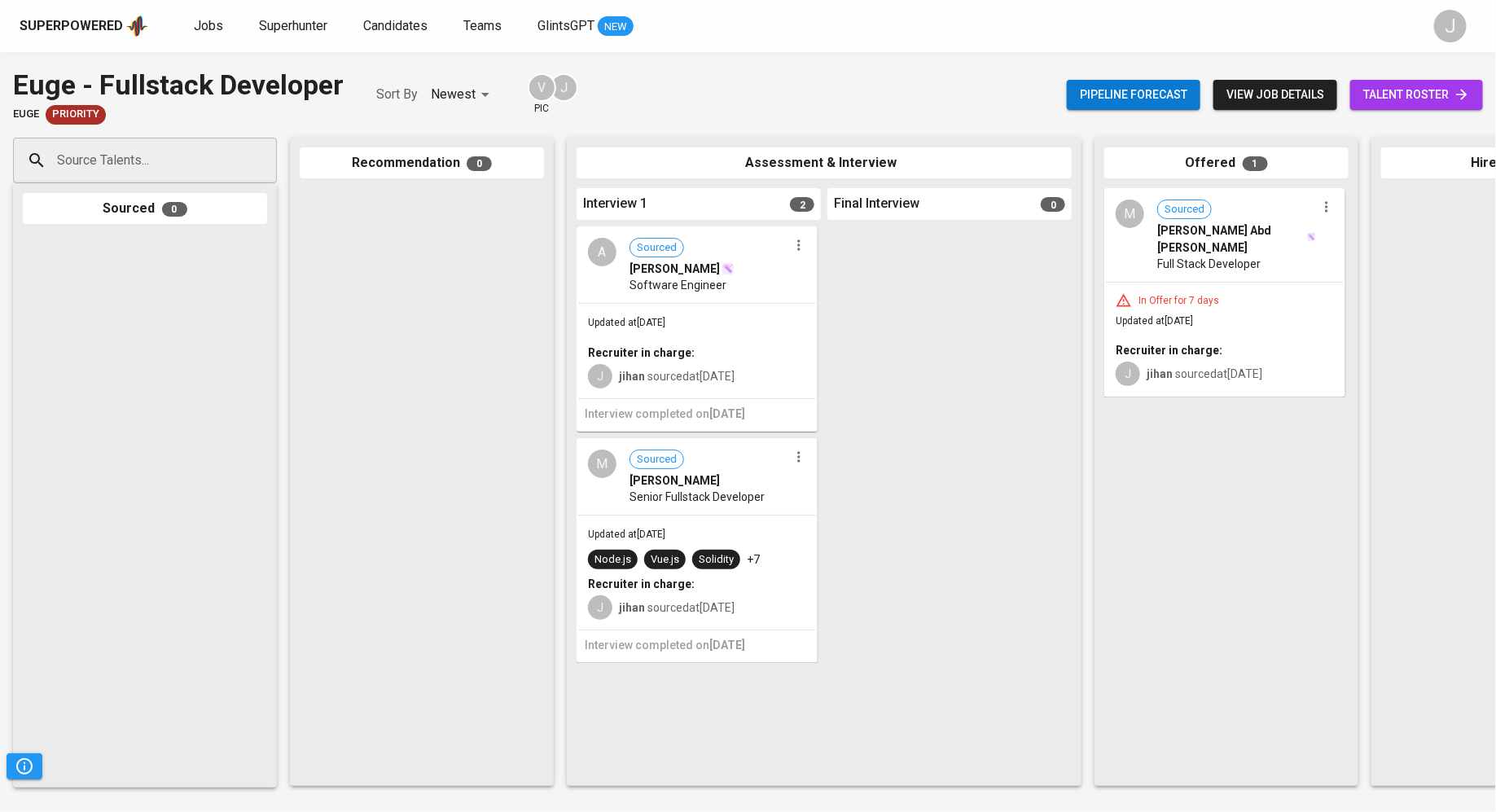
click at [798, 244] on icon "button" at bounding box center [798, 244] width 16 height 16
click at [819, 350] on span "Move to unsuitable" at bounding box center [843, 349] width 85 height 15
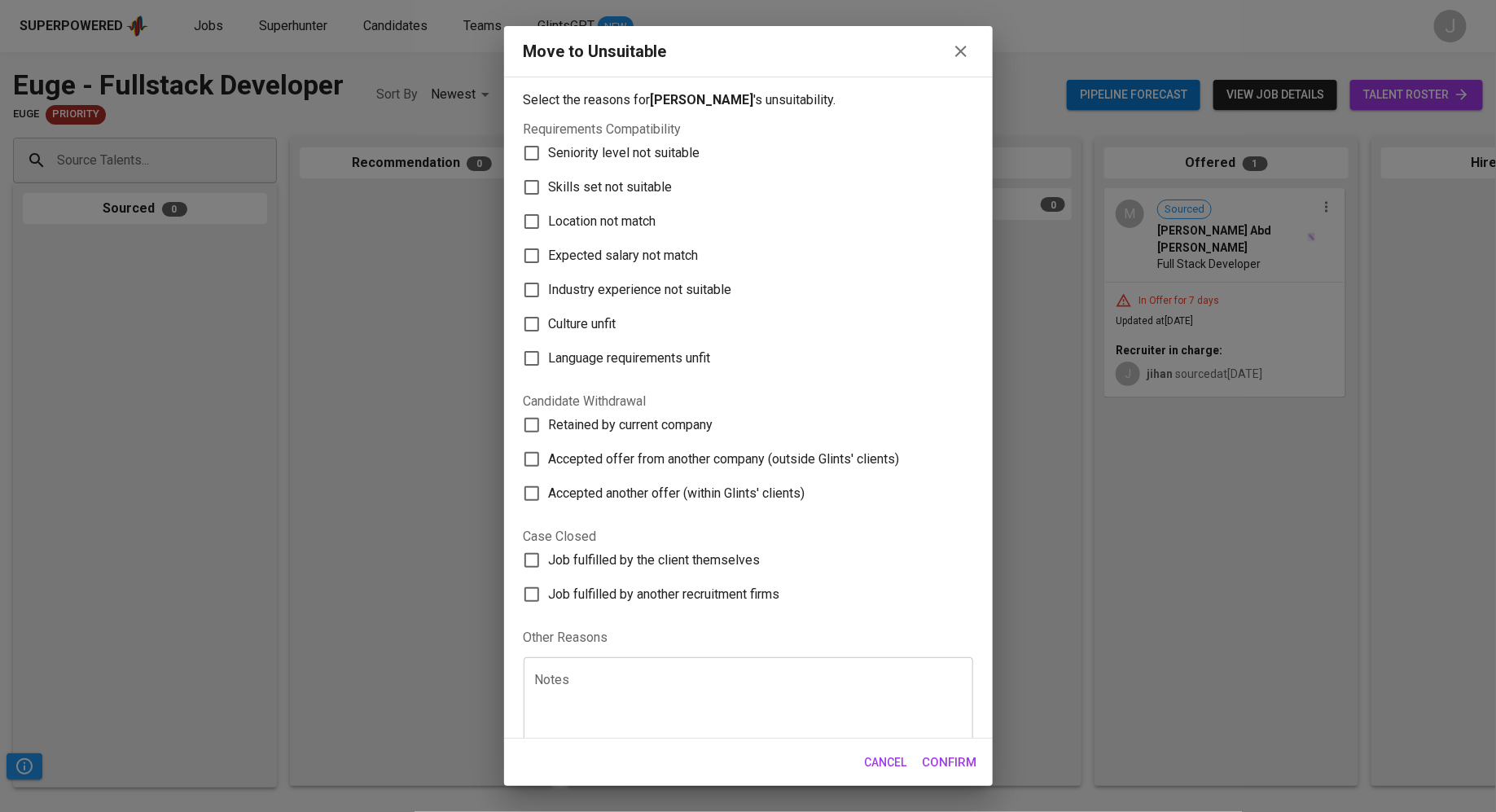
click at [649, 154] on span "Seniority level not suitable" at bounding box center [625, 152] width 152 height 20
click at [549, 154] on input "Seniority level not suitable" at bounding box center [531, 152] width 35 height 35
checkbox input "true"
click at [626, 250] on span "Expected salary not match" at bounding box center [624, 255] width 150 height 20
click at [549, 250] on input "Expected salary not match" at bounding box center [531, 255] width 35 height 35
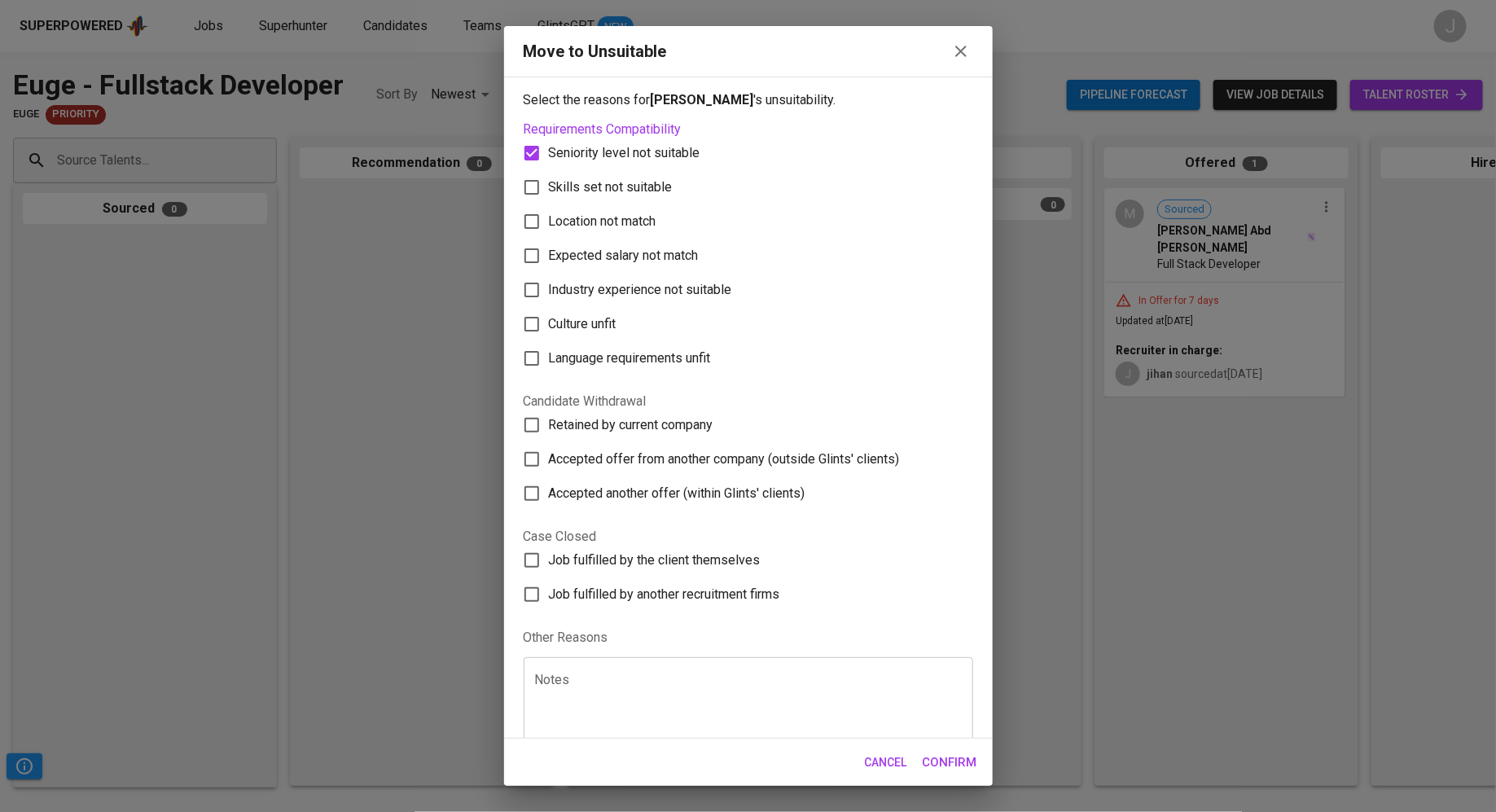
checkbox input "true"
click at [966, 768] on span "Confirm" at bounding box center [950, 761] width 54 height 22
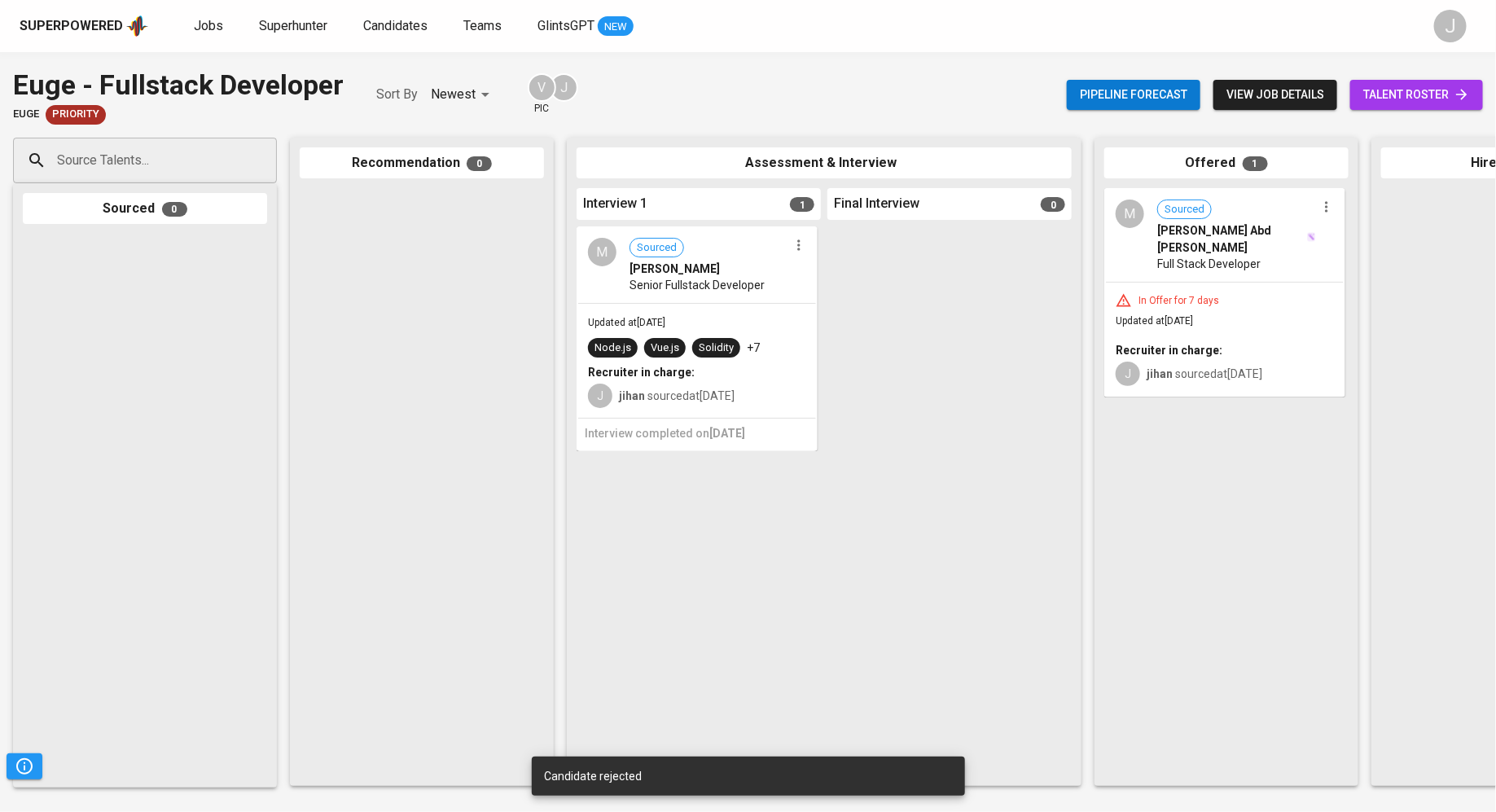
click at [204, 43] on div "Superpowered Jobs Superhunter Candidates Teams GlintsGPT NEW J" at bounding box center [748, 26] width 1496 height 52
click at [201, 28] on span "Jobs" at bounding box center [208, 25] width 29 height 16
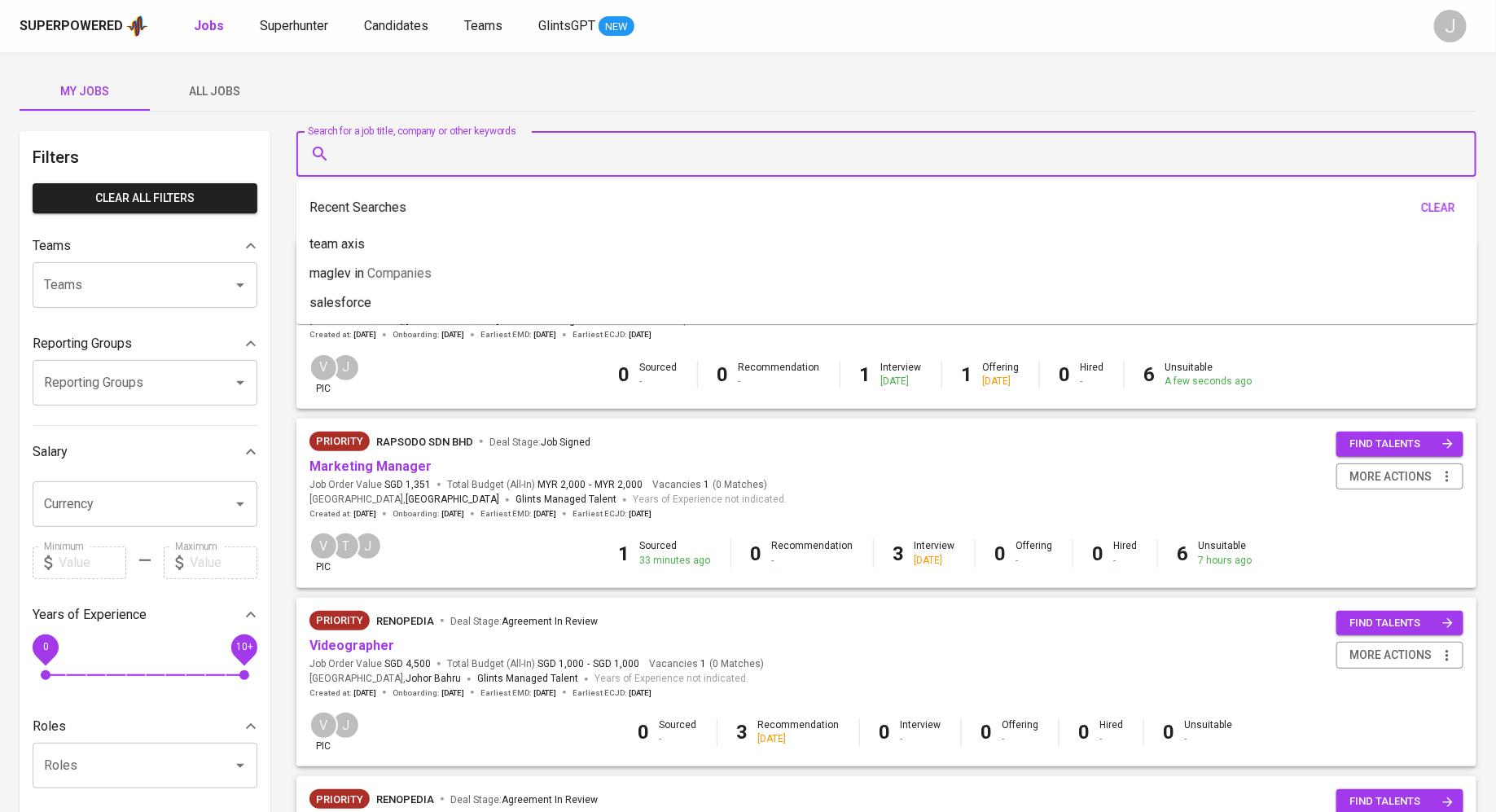
click at [350, 143] on input "Search for a job title, company or other keywords" at bounding box center [890, 153] width 1108 height 31
click at [424, 299] on li "salesforce" at bounding box center [887, 302] width 1181 height 29
type input "salesforce"
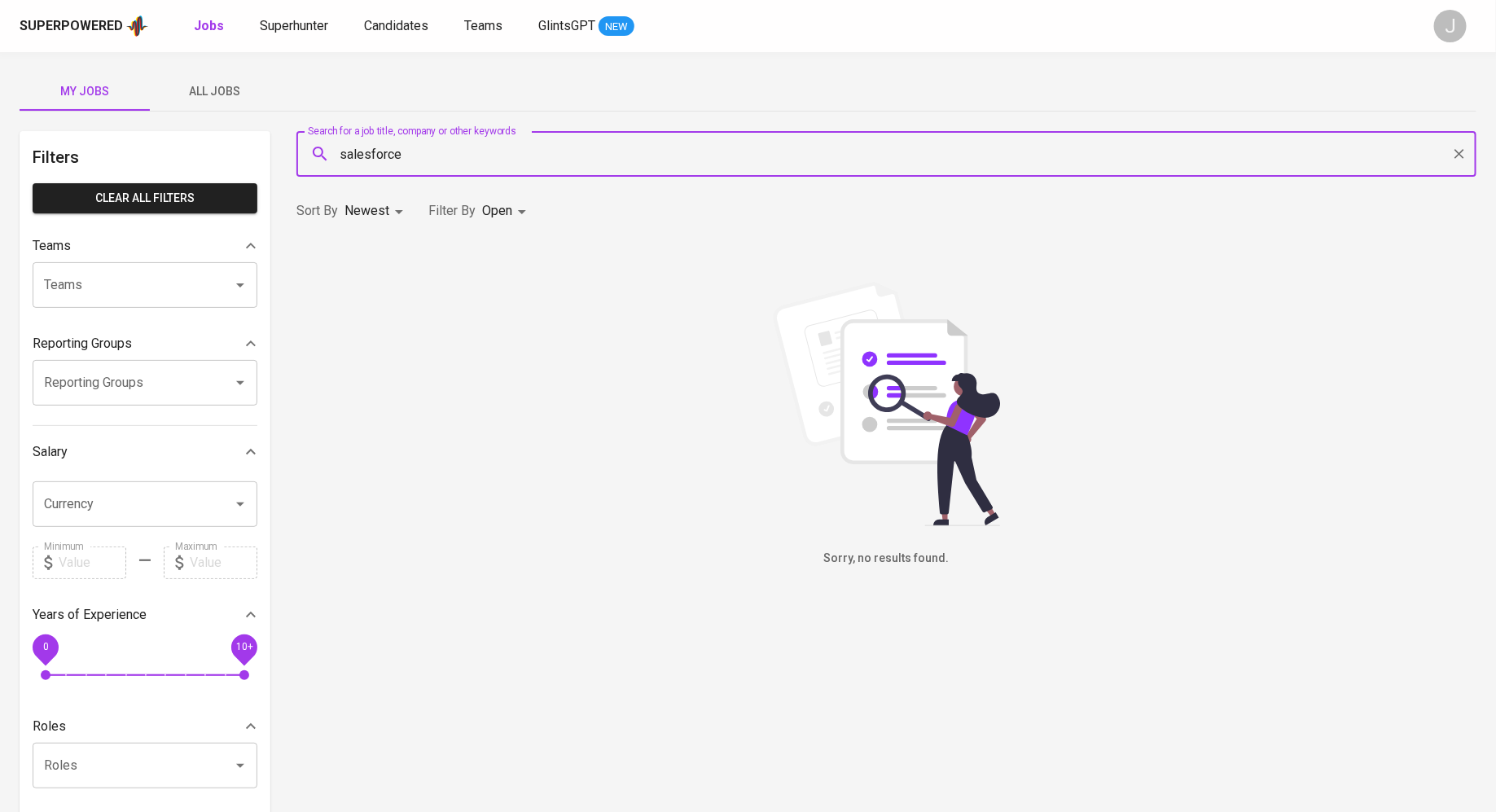
click at [385, 215] on body "Superpowered Jobs Superhunter Candidates Teams GlintsGPT NEW J My Jobs All Jobs…" at bounding box center [748, 556] width 1496 height 1111
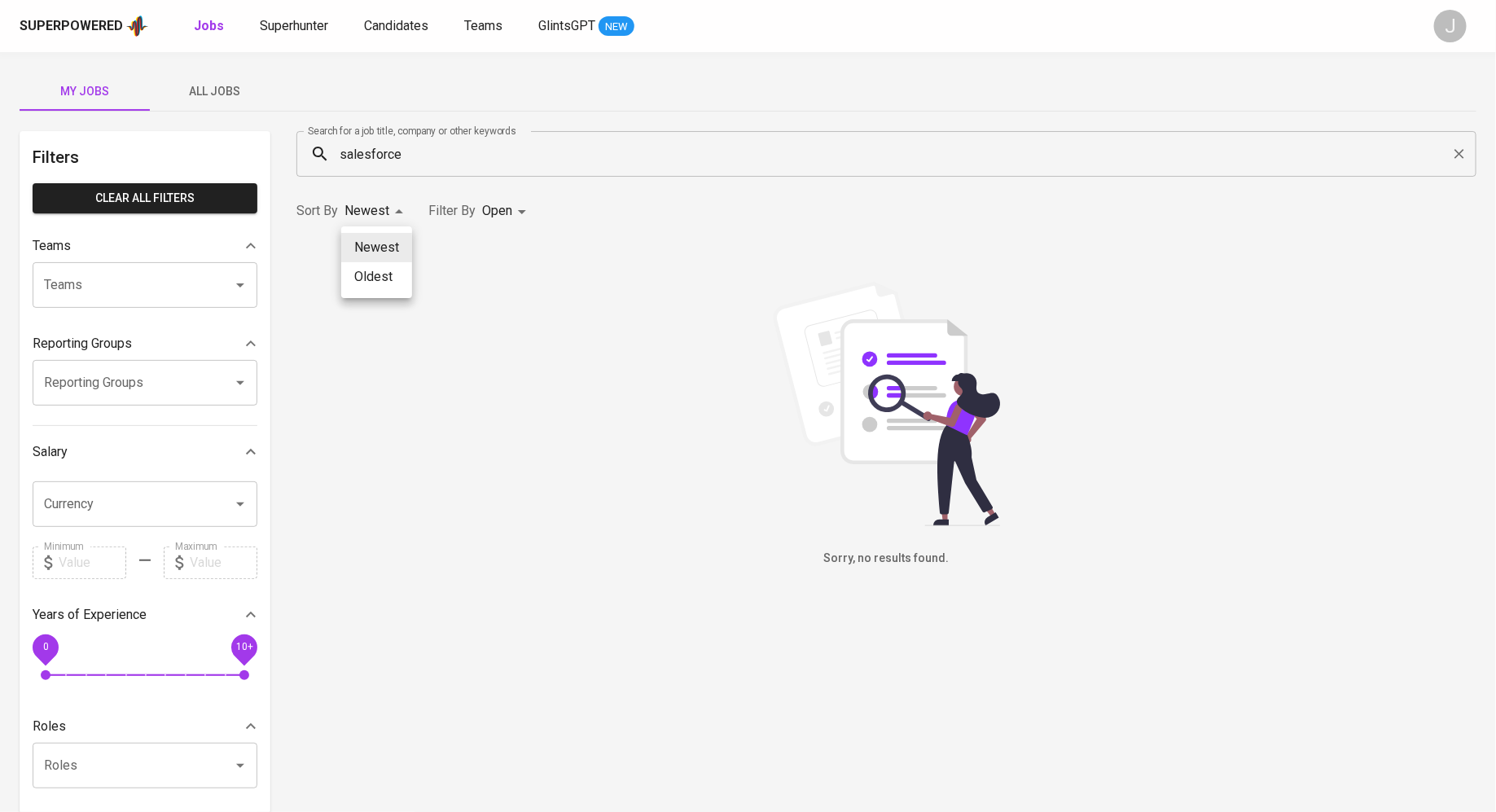
click at [549, 206] on div at bounding box center [748, 406] width 1496 height 812
click at [515, 206] on body "Superpowered Jobs Superhunter Candidates Teams GlintsGPT NEW J My Jobs All Jobs…" at bounding box center [748, 556] width 1496 height 1111
click at [494, 453] on p "Closed" at bounding box center [506, 453] width 35 height 16
type input "OPEN,CLOSE"
checkbox input "true"
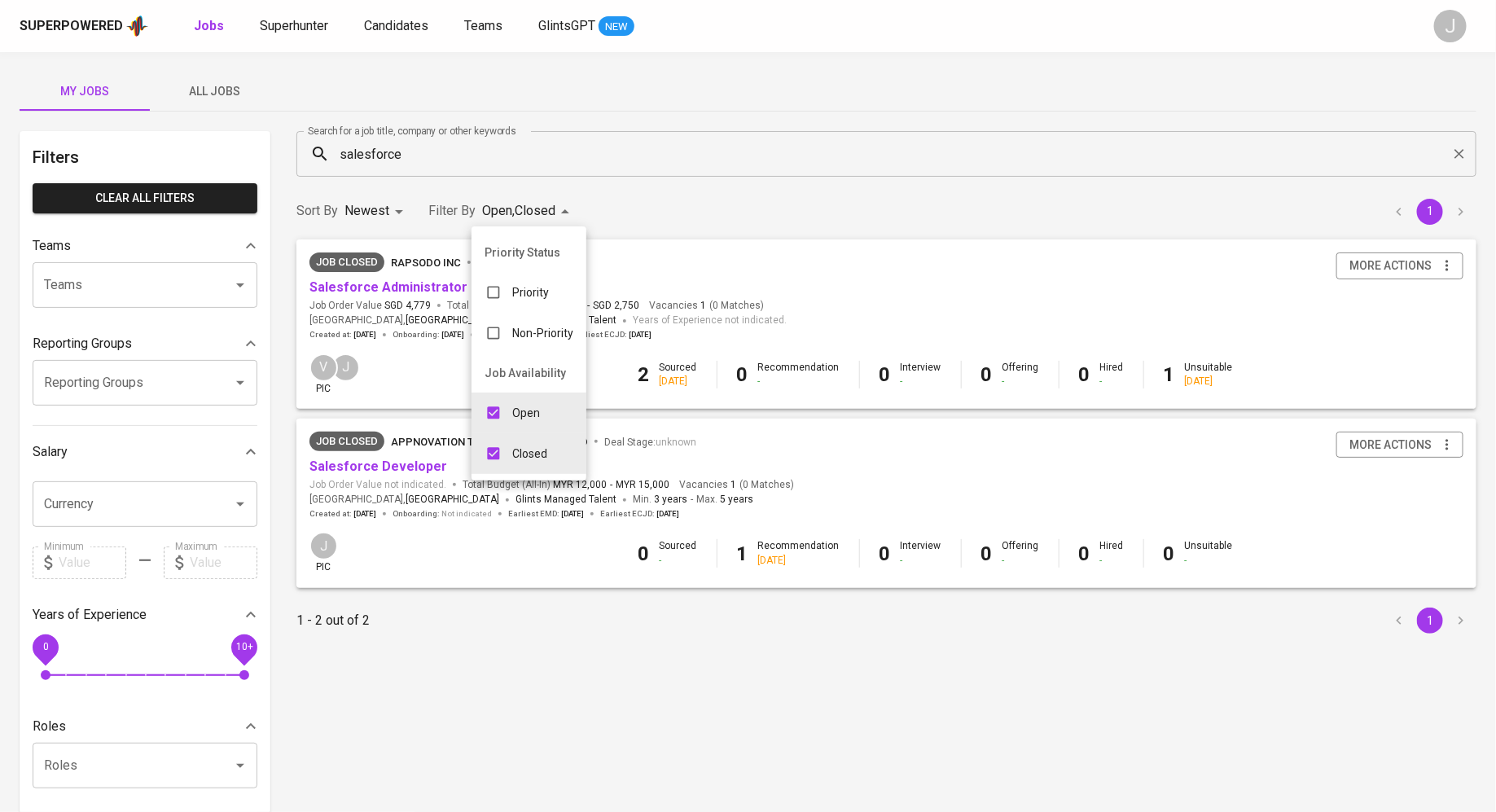
click at [538, 163] on div at bounding box center [748, 406] width 1496 height 812
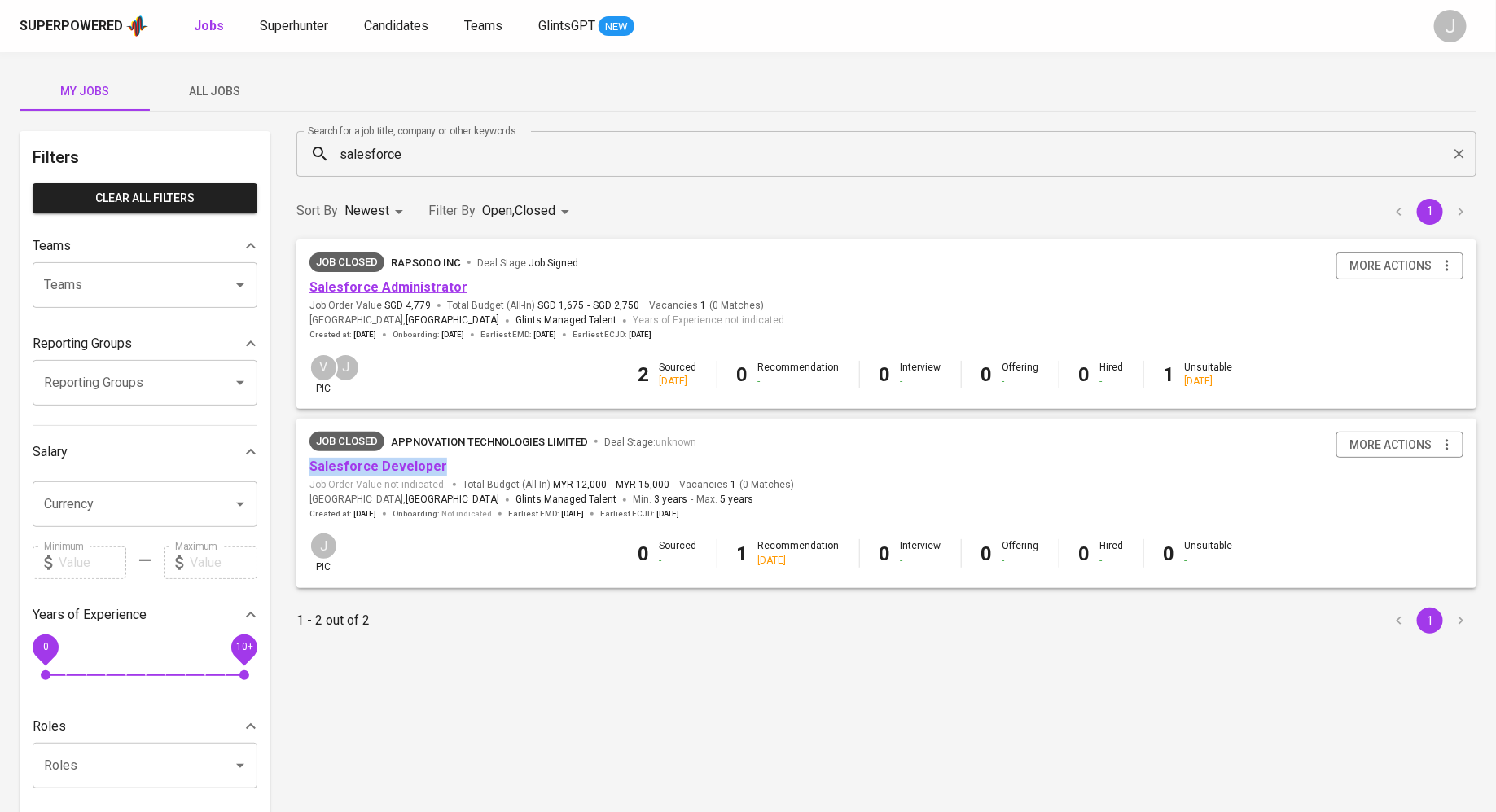
click at [410, 292] on link "Salesforce Administrator" at bounding box center [388, 286] width 158 height 16
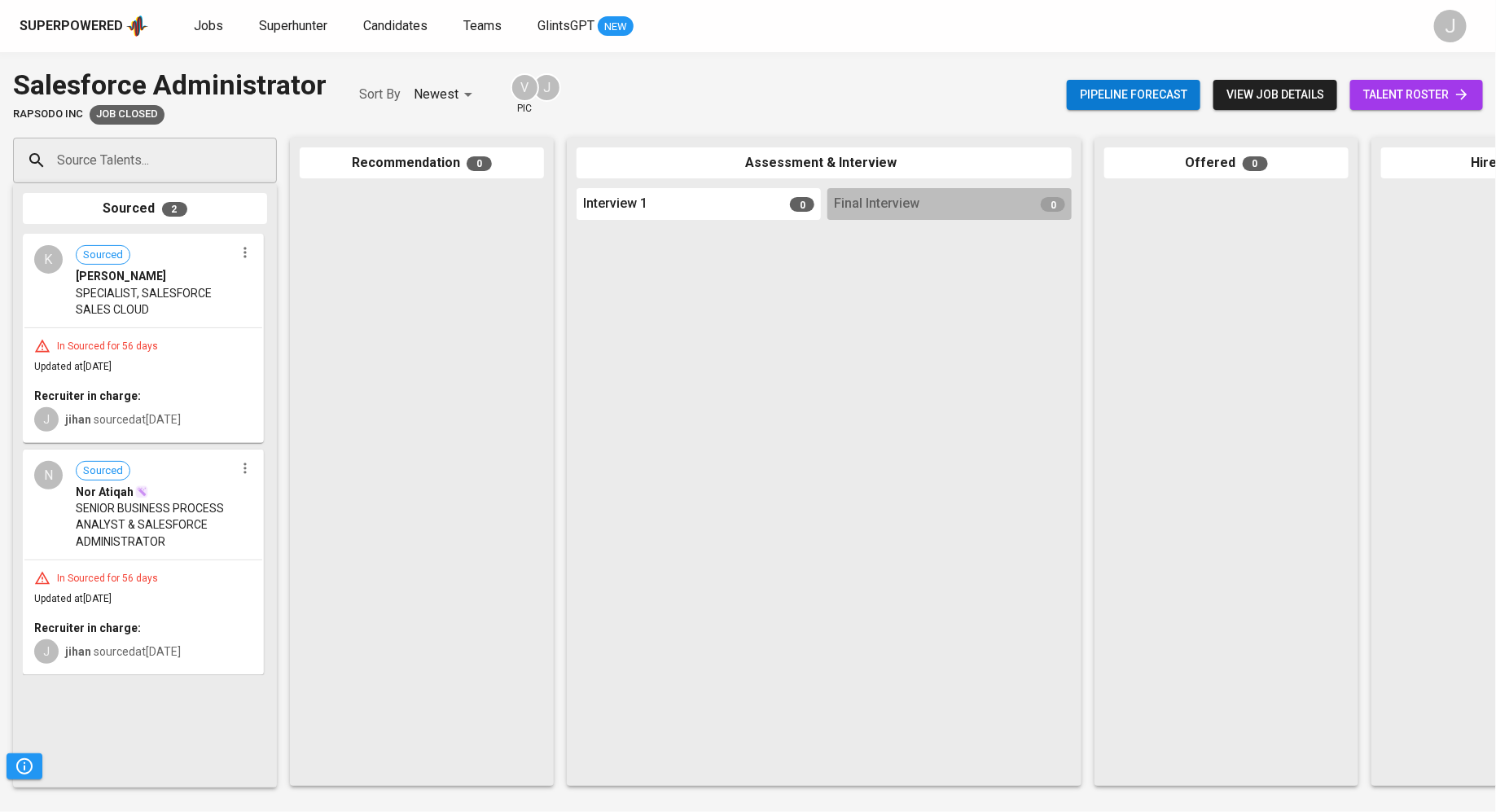
click at [158, 330] on div "In Sourced for 56 days Updated at [DATE] Recruiter in charge: J jihan sourced a…" at bounding box center [143, 385] width 238 height 114
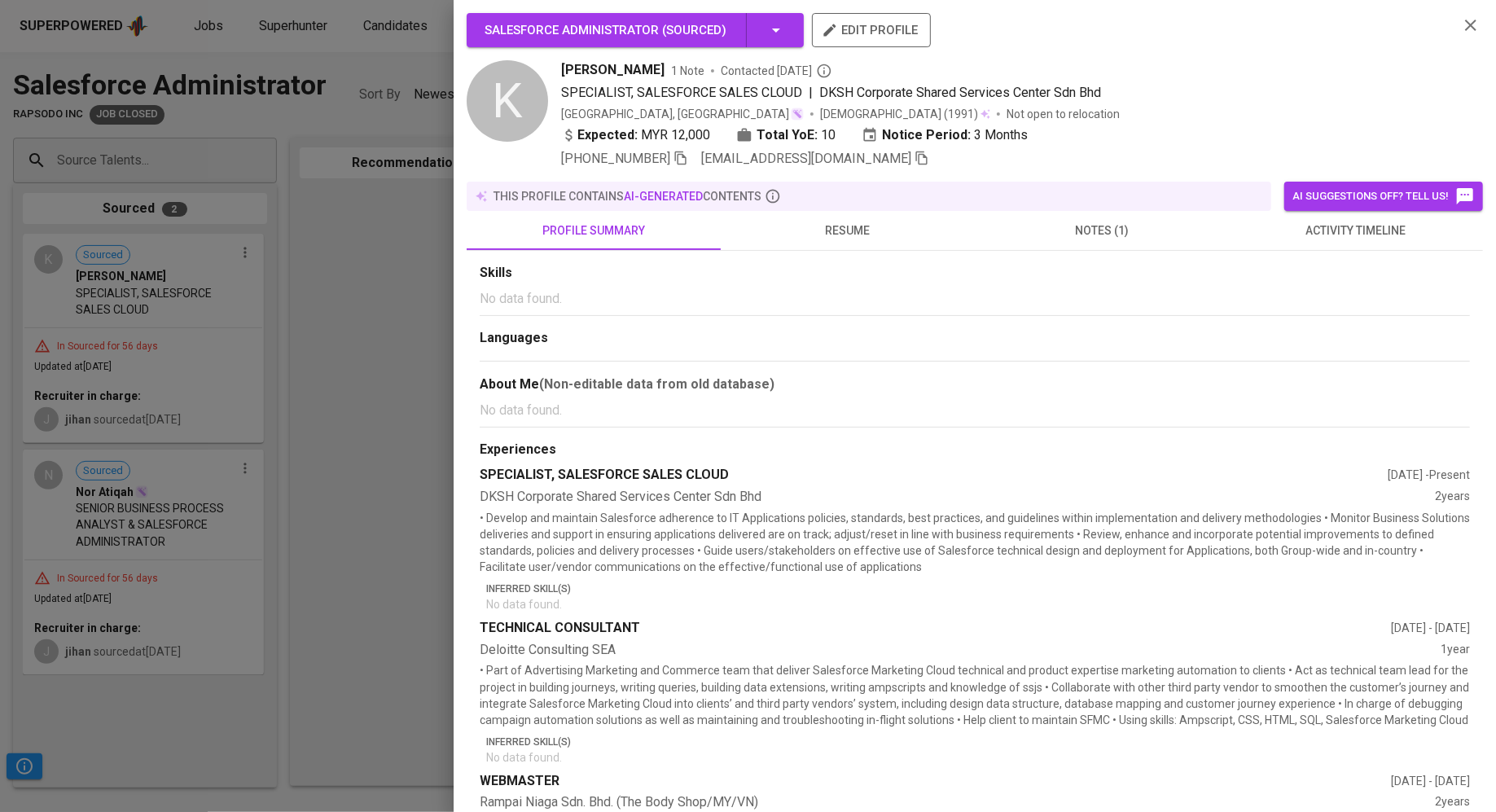
click at [674, 157] on icon "button" at bounding box center [681, 158] width 15 height 15
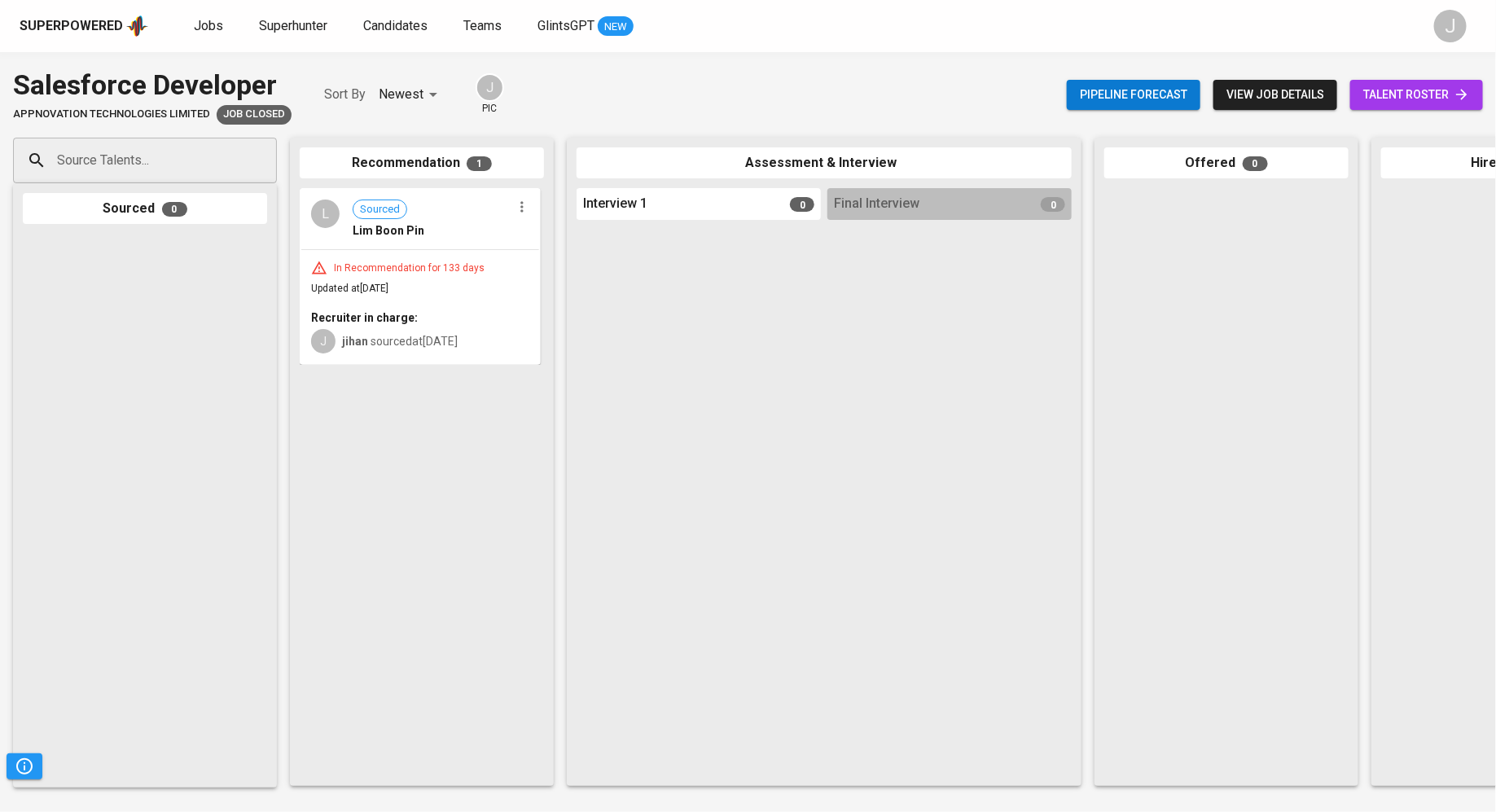
click at [357, 276] on div "In Recommendation for 133 days Updated at [DATE] Recruiter in charge: J jihan s…" at bounding box center [420, 307] width 238 height 114
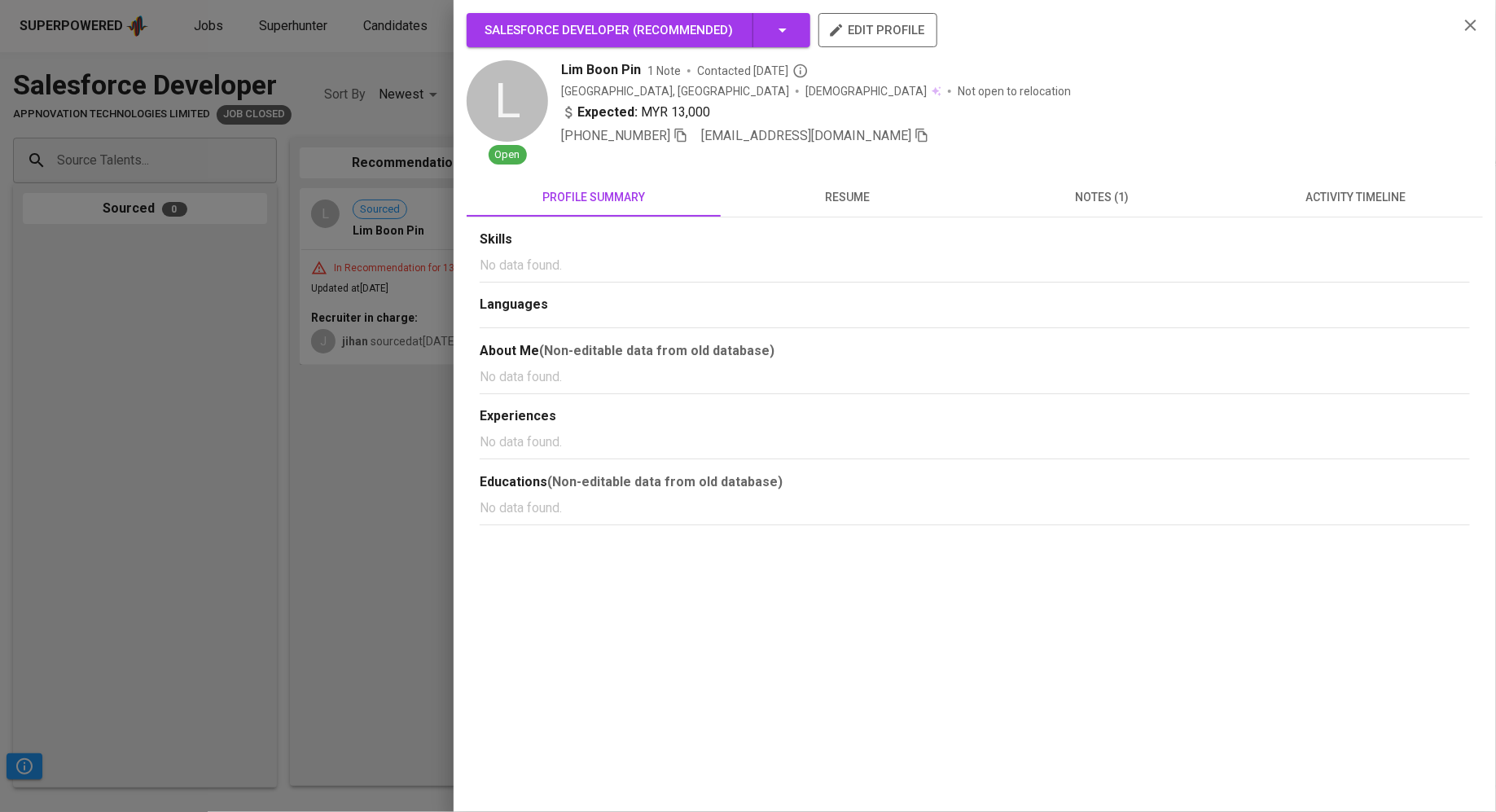
click at [842, 214] on button "resume" at bounding box center [848, 197] width 254 height 39
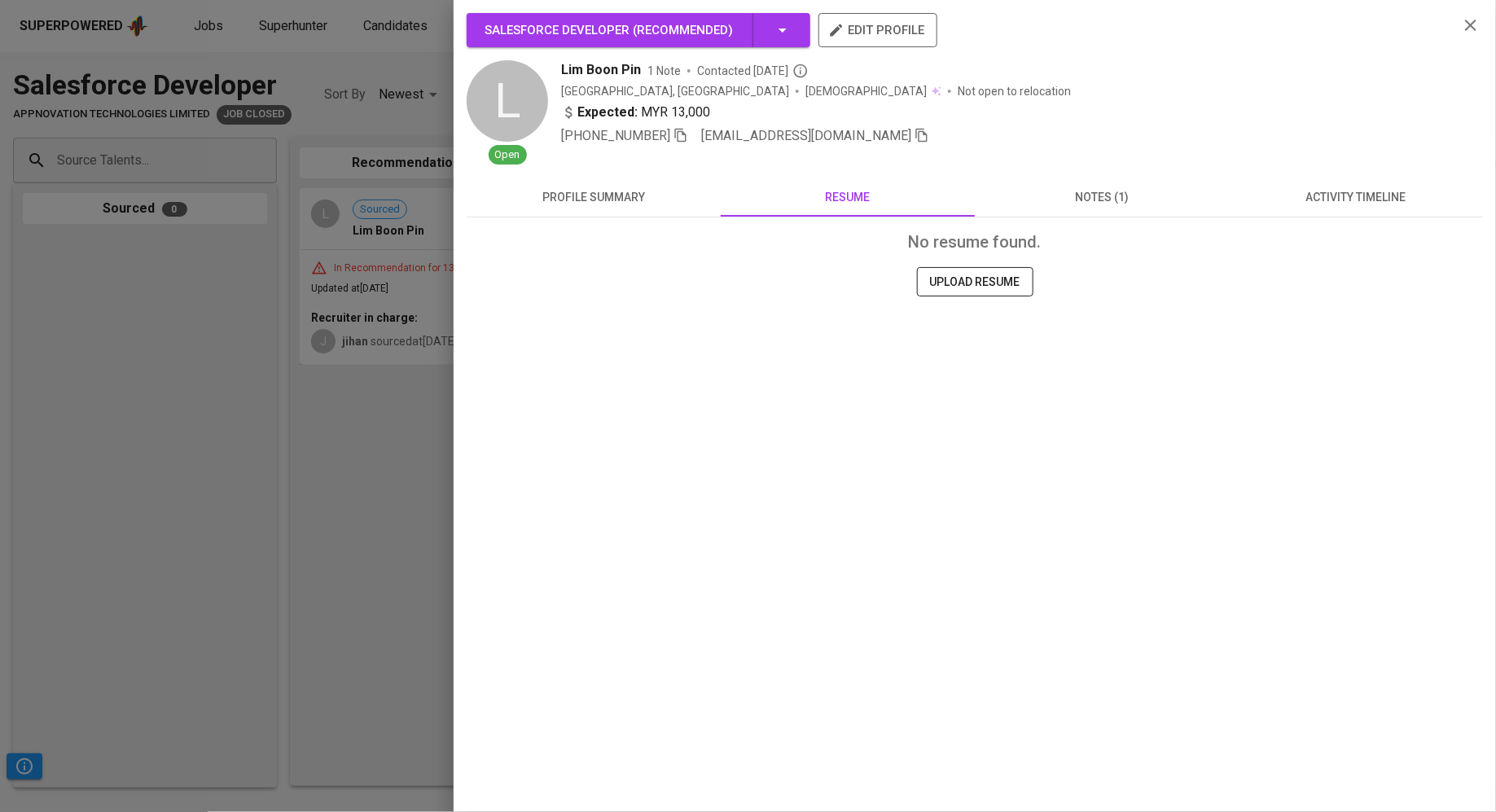
click at [1069, 200] on span "notes (1)" at bounding box center [1101, 197] width 235 height 21
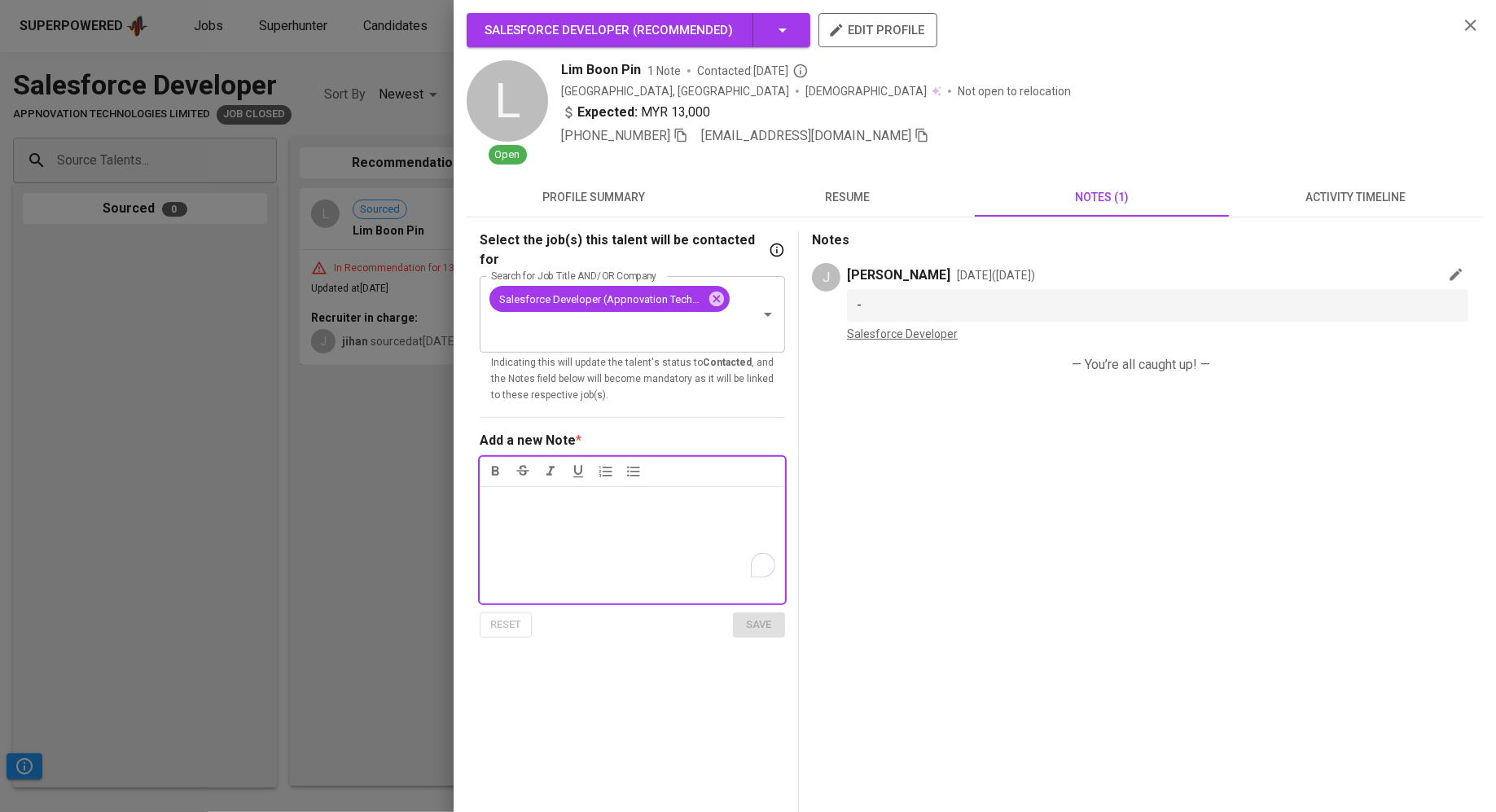
click at [291, 362] on div at bounding box center [748, 406] width 1496 height 812
